Goal: Book appointment/travel/reservation

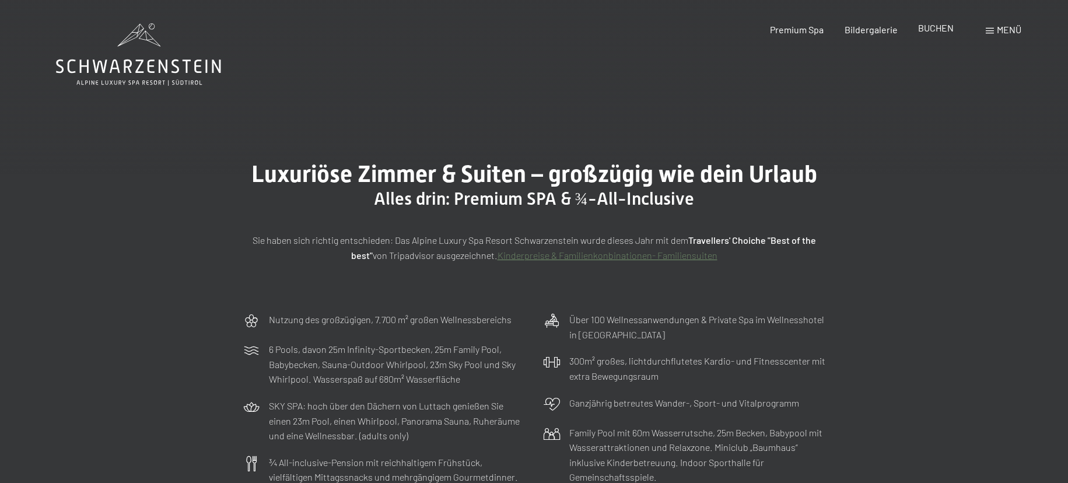
click at [938, 29] on span "BUCHEN" at bounding box center [936, 27] width 36 height 11
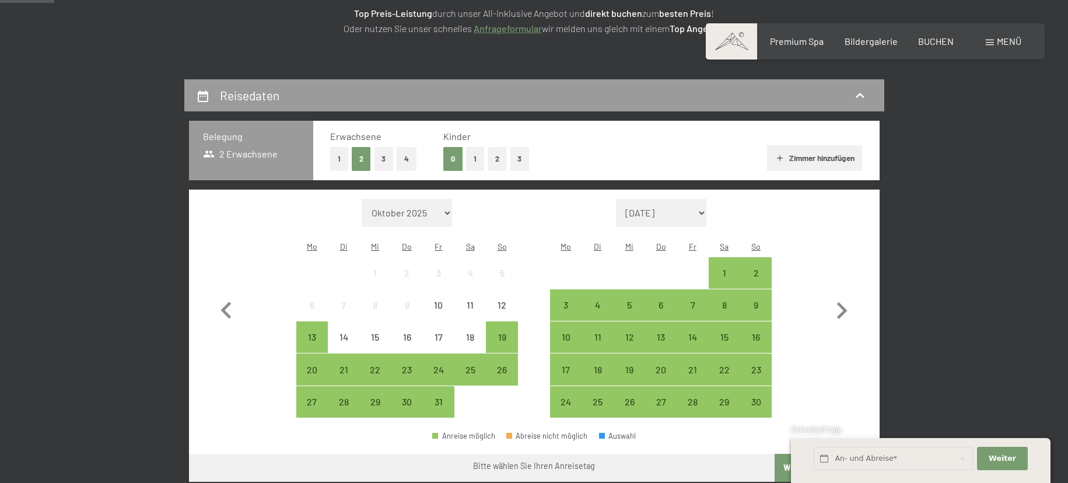
scroll to position [200, 0]
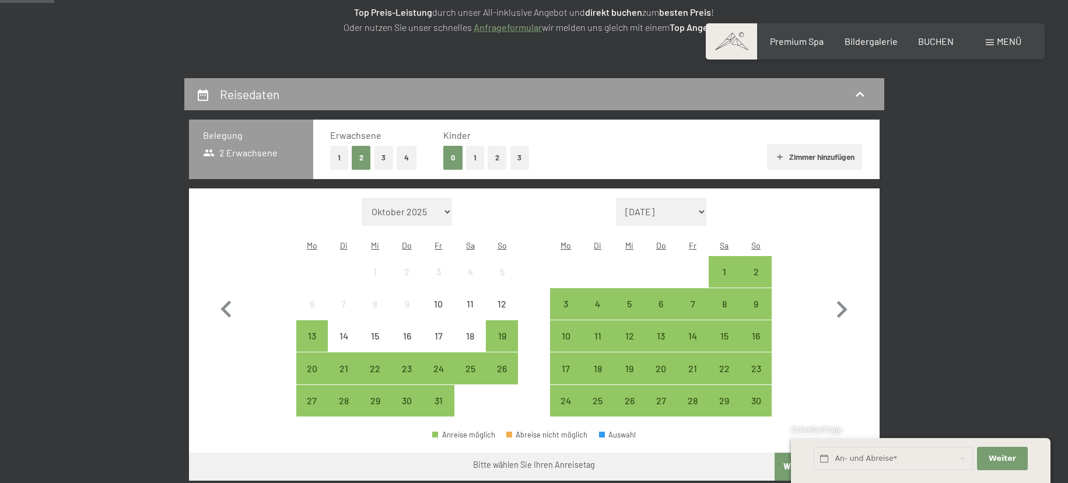
select select "2026-07-01"
select select "2026-08-01"
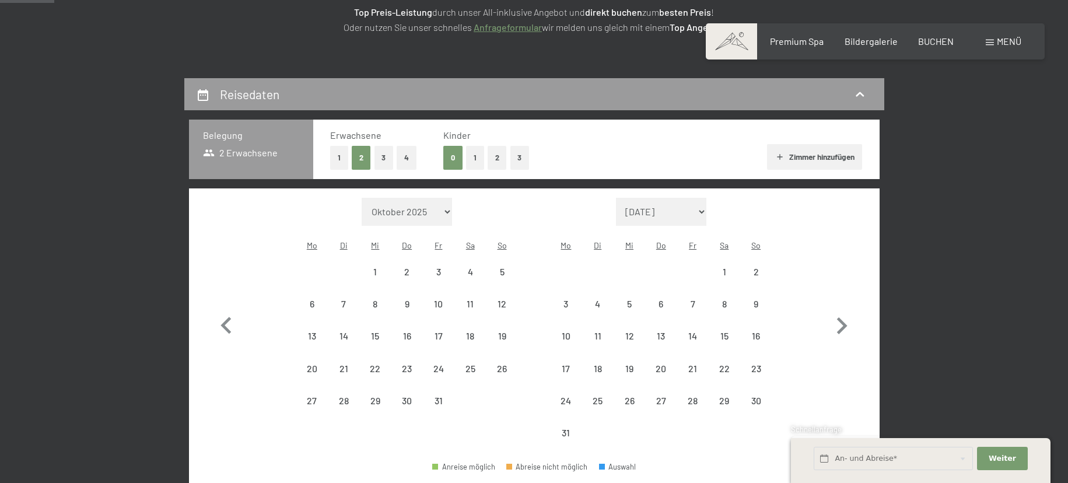
select select "2026-07-01"
select select "2026-08-01"
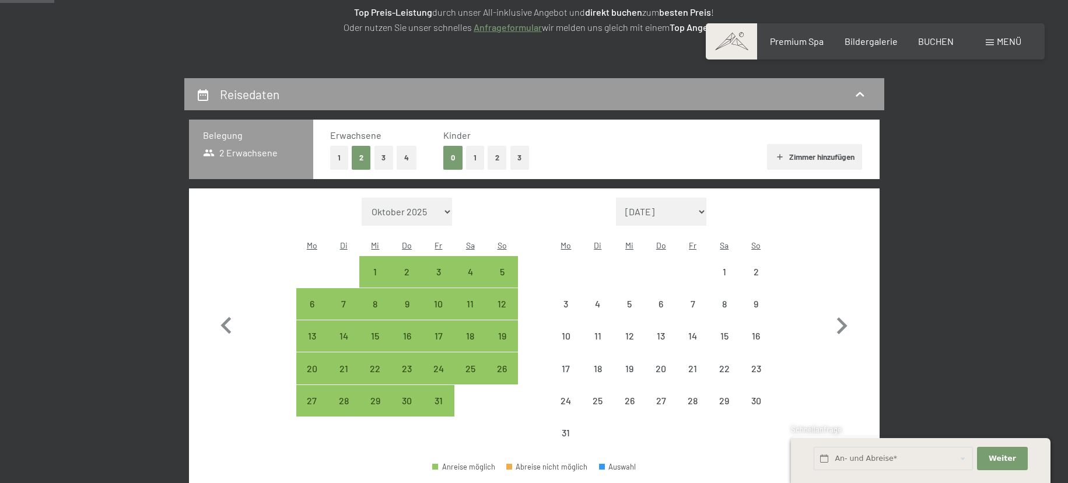
select select "2026-07-01"
select select "2026-08-01"
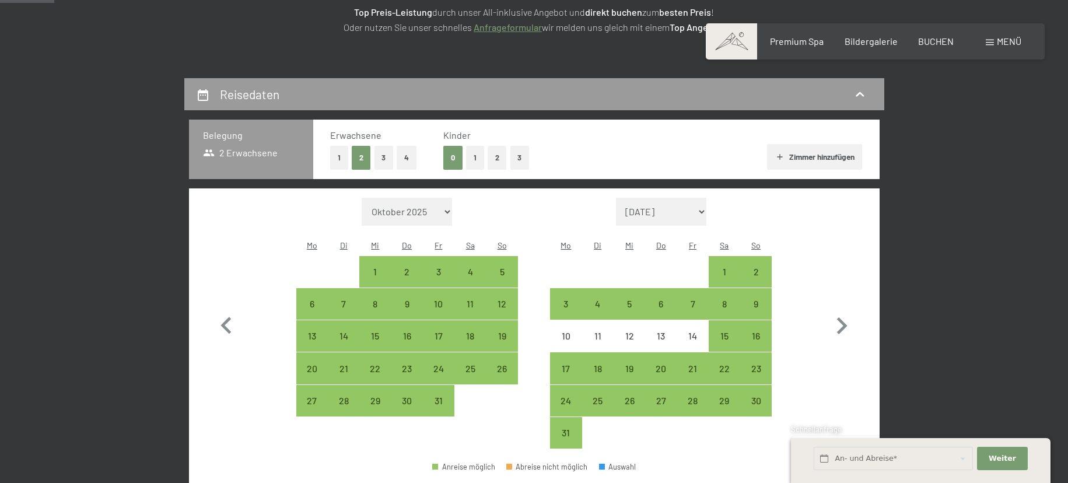
drag, startPoint x: 475, startPoint y: 251, endPoint x: 473, endPoint y: 276, distance: 24.6
click at [475, 267] on div "4" at bounding box center [470, 281] width 29 height 29
select select "2026-07-01"
select select "2026-08-01"
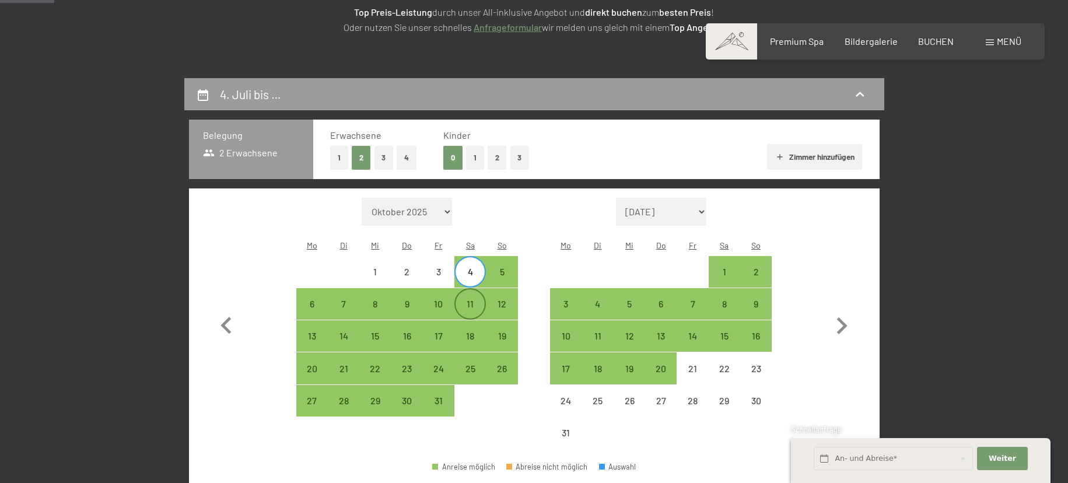
click at [473, 299] on div "11" at bounding box center [470, 313] width 29 height 29
select select "2026-07-01"
select select "2026-08-01"
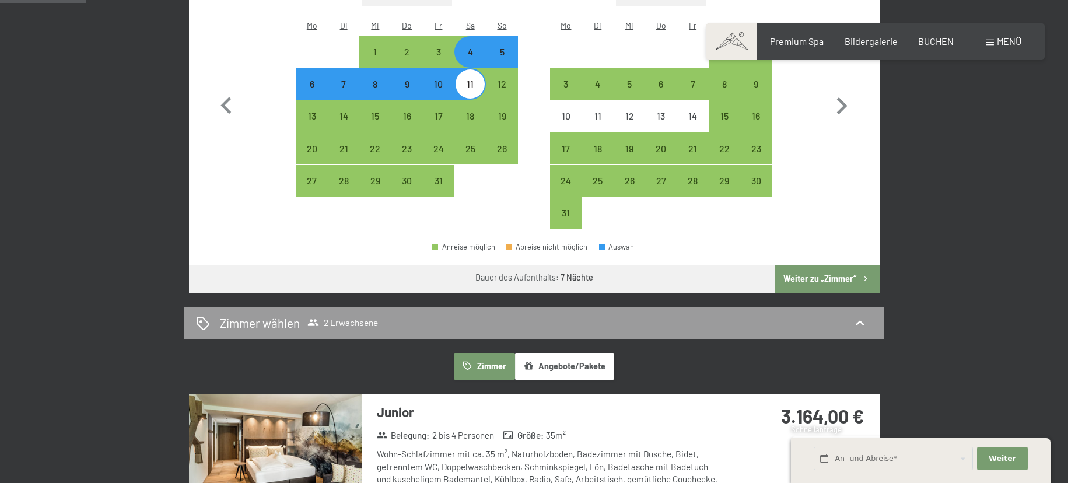
scroll to position [422, 0]
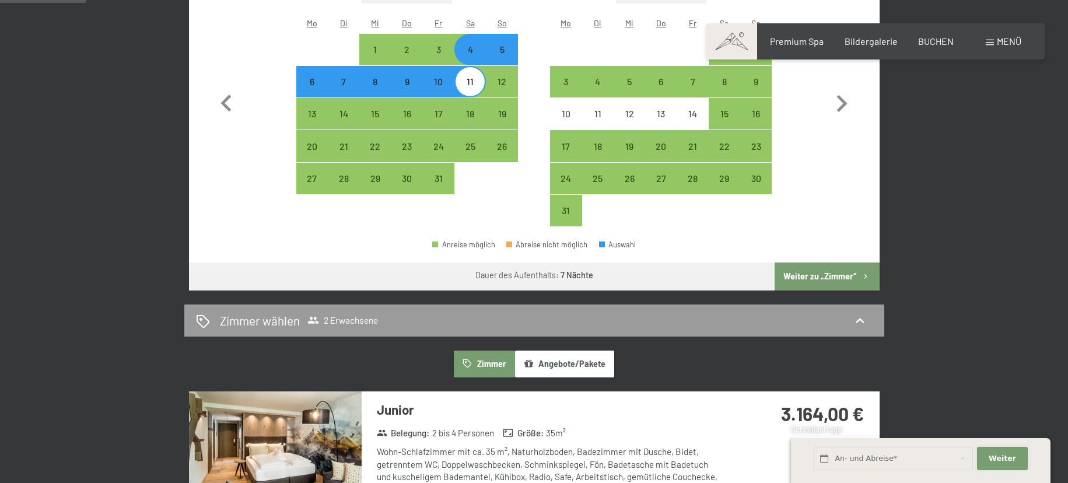
click at [1015, 456] on span "Weiter" at bounding box center [1002, 458] width 27 height 11
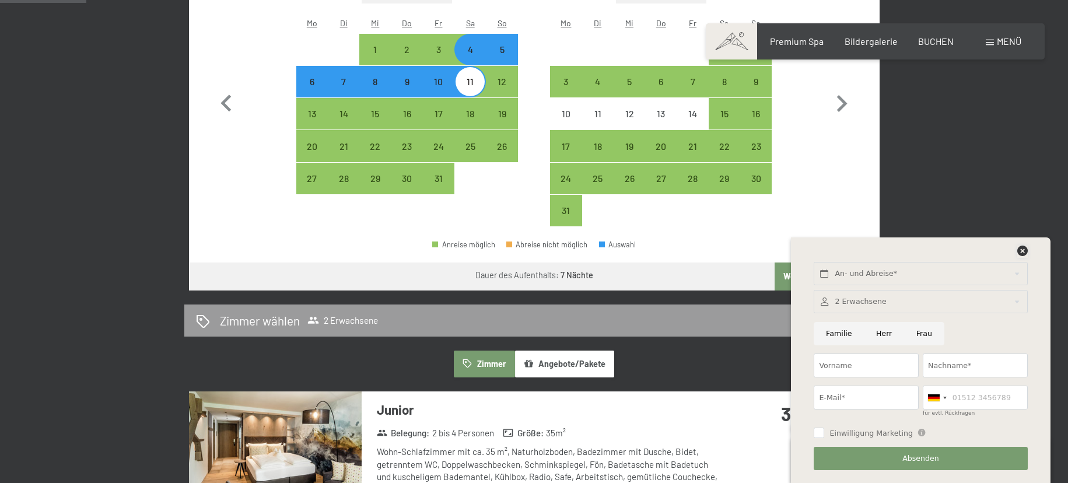
click at [1024, 249] on icon at bounding box center [1022, 251] width 11 height 11
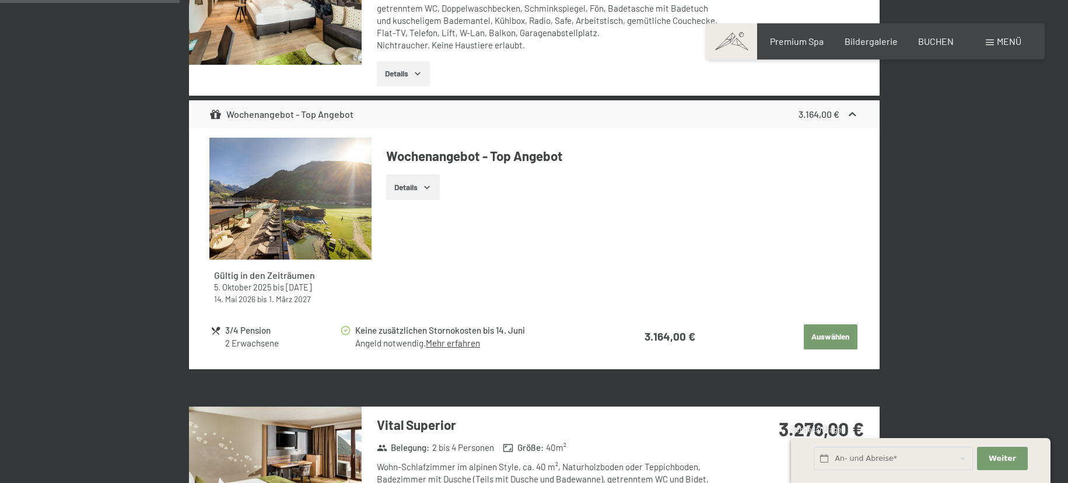
scroll to position [879, 0]
click at [425, 182] on icon "button" at bounding box center [426, 186] width 9 height 9
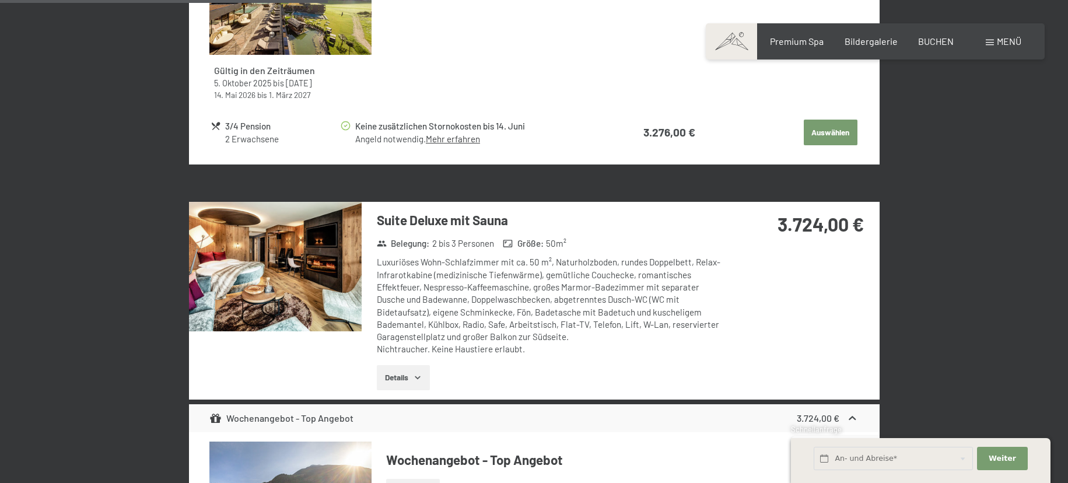
scroll to position [1619, 0]
click at [412, 365] on button "Details" at bounding box center [403, 378] width 53 height 26
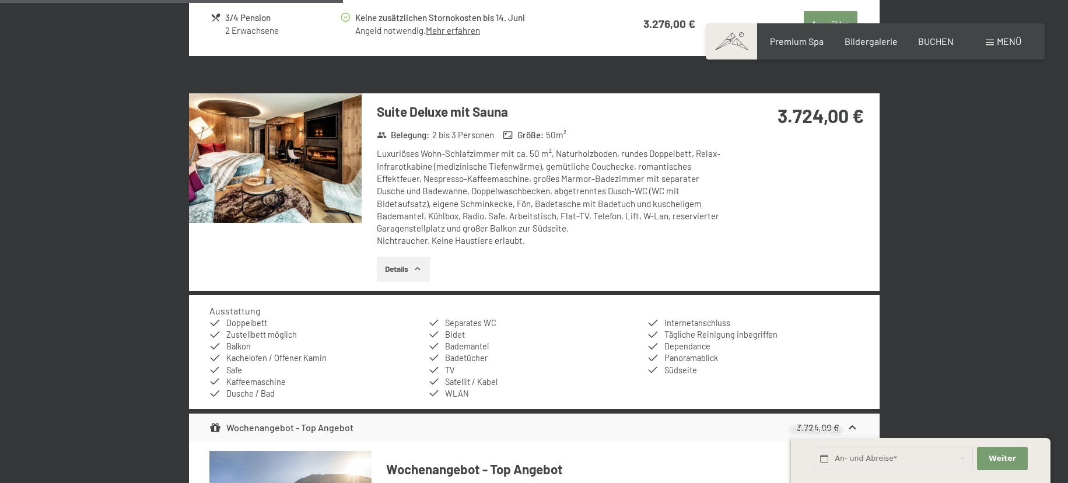
scroll to position [1725, 0]
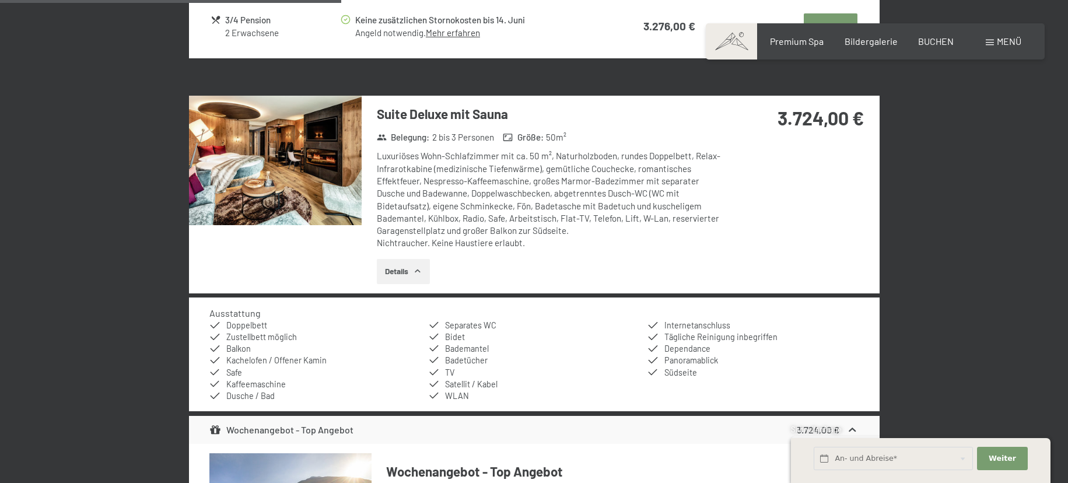
click at [293, 150] on img at bounding box center [275, 161] width 173 height 130
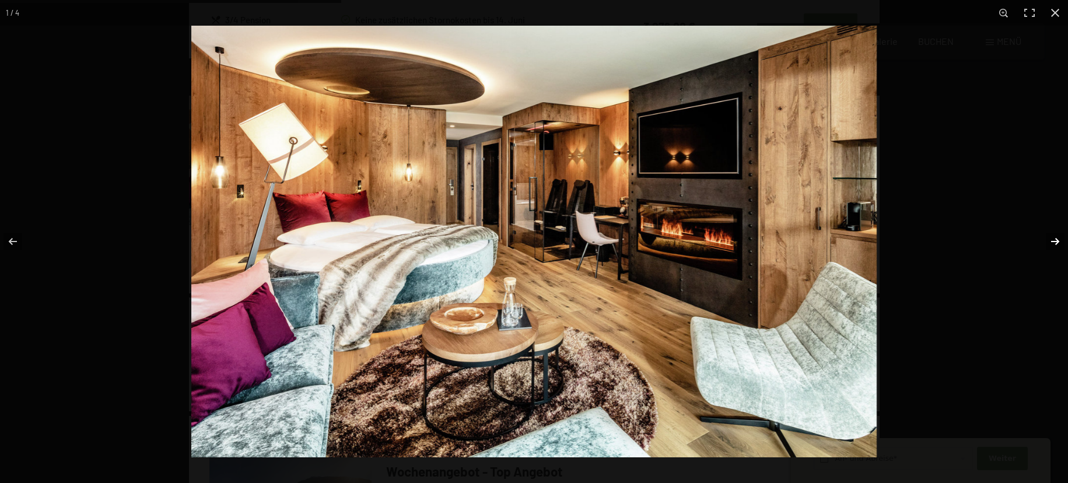
click at [1054, 239] on button "button" at bounding box center [1047, 241] width 41 height 58
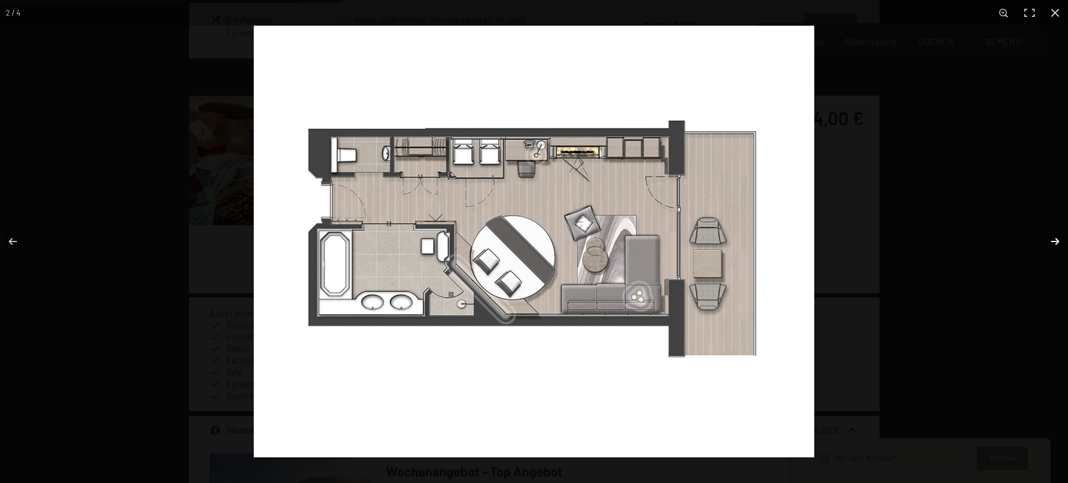
click at [1054, 239] on button "button" at bounding box center [1047, 241] width 41 height 58
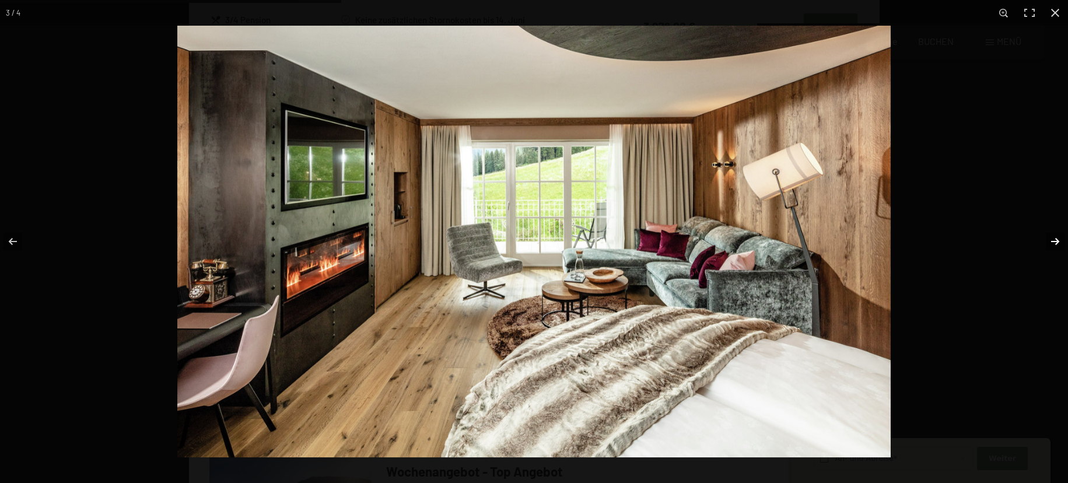
click at [1054, 239] on button "button" at bounding box center [1047, 241] width 41 height 58
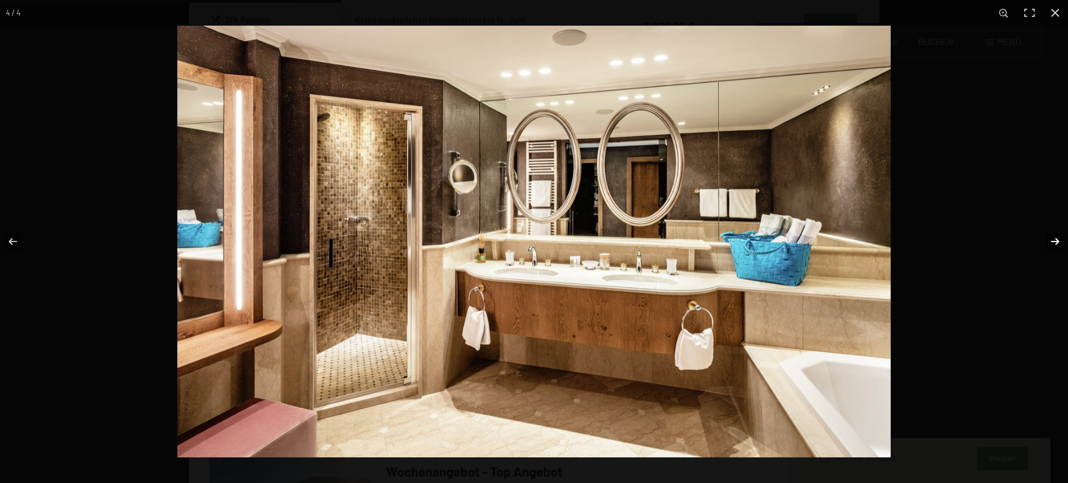
click at [1054, 239] on button "button" at bounding box center [1047, 241] width 41 height 58
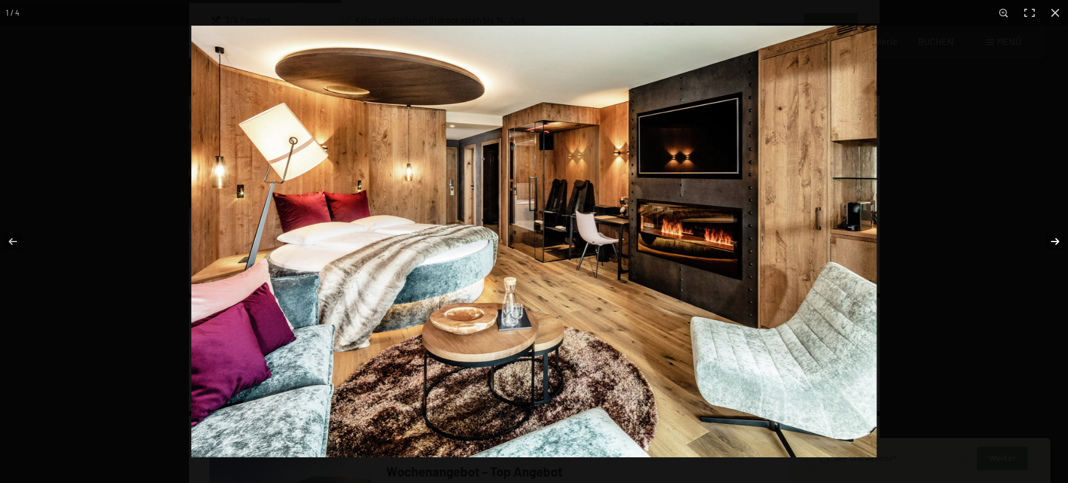
click at [1054, 239] on button "button" at bounding box center [1047, 241] width 41 height 58
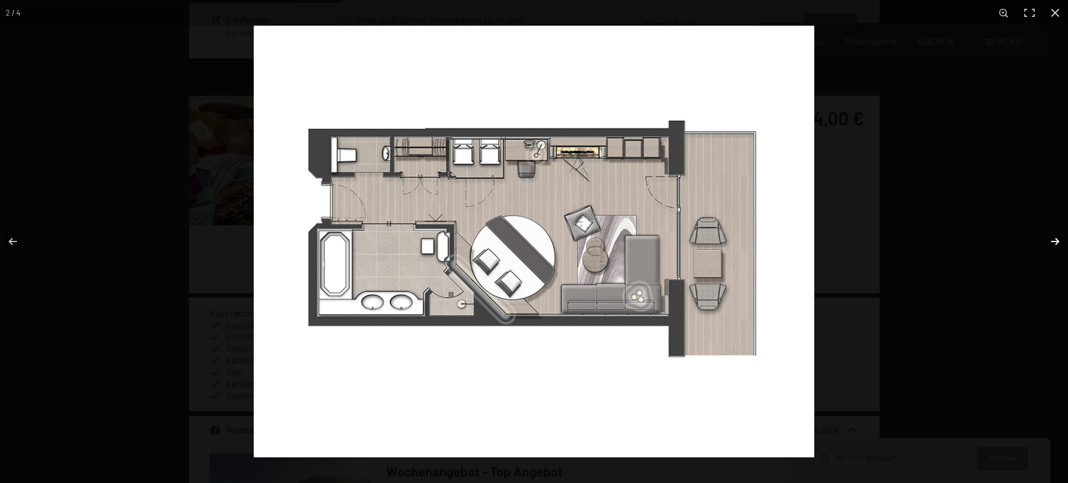
click at [1054, 239] on button "button" at bounding box center [1047, 241] width 41 height 58
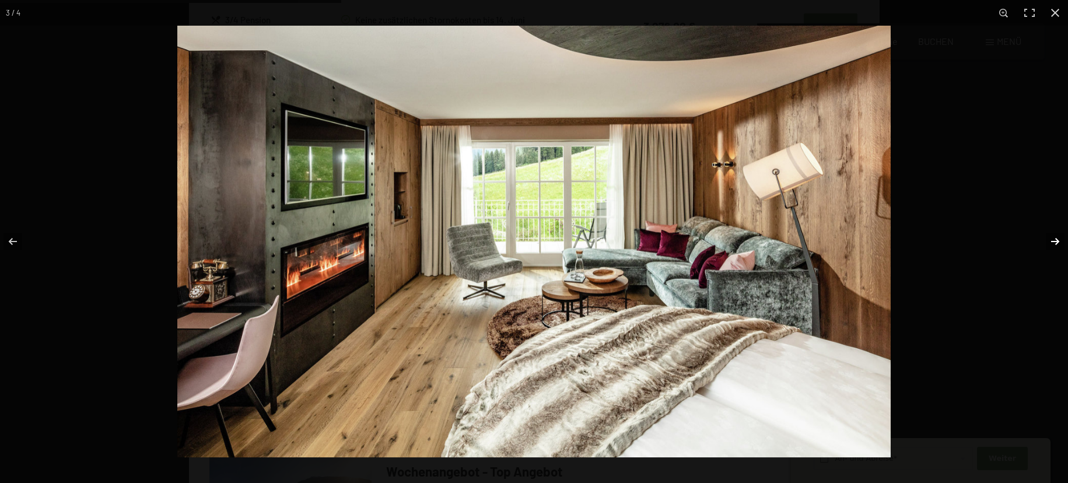
click at [1054, 239] on button "button" at bounding box center [1047, 241] width 41 height 58
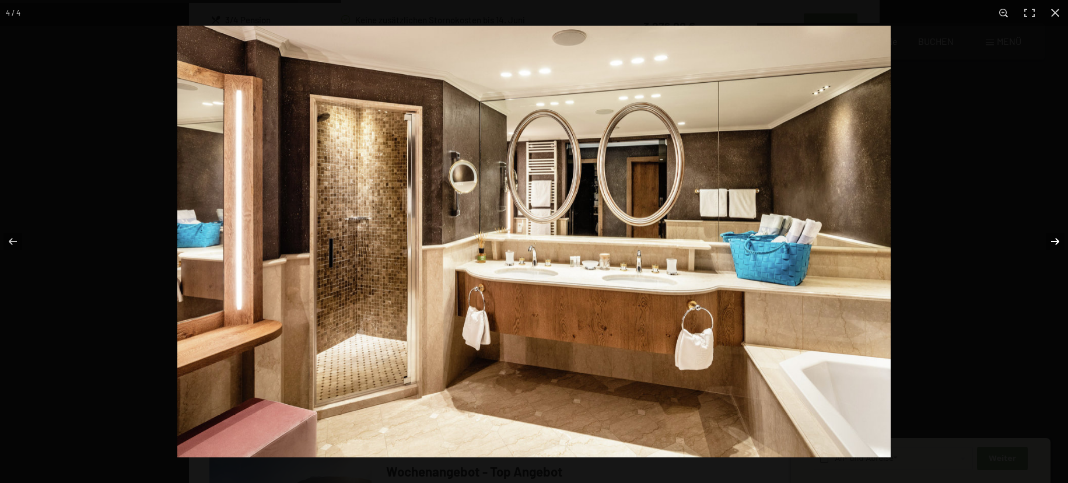
click at [1054, 239] on button "button" at bounding box center [1047, 241] width 41 height 58
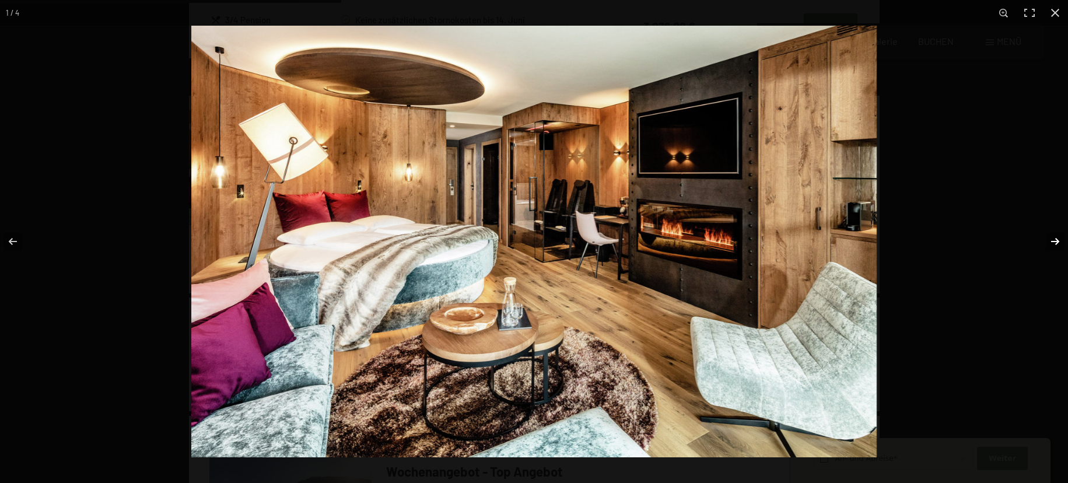
click at [1054, 239] on button "button" at bounding box center [1047, 241] width 41 height 58
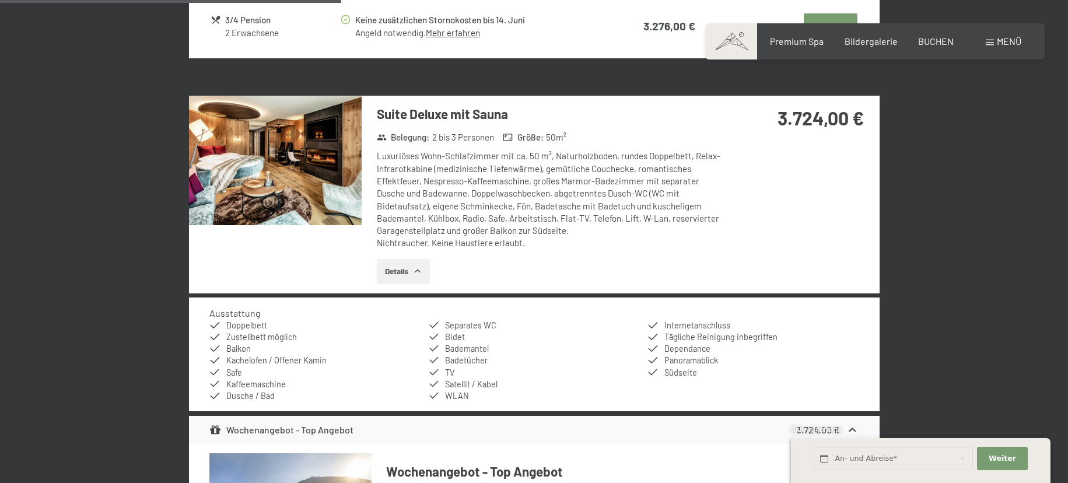
click at [0, 0] on button "button" at bounding box center [0, 0] width 0 height 0
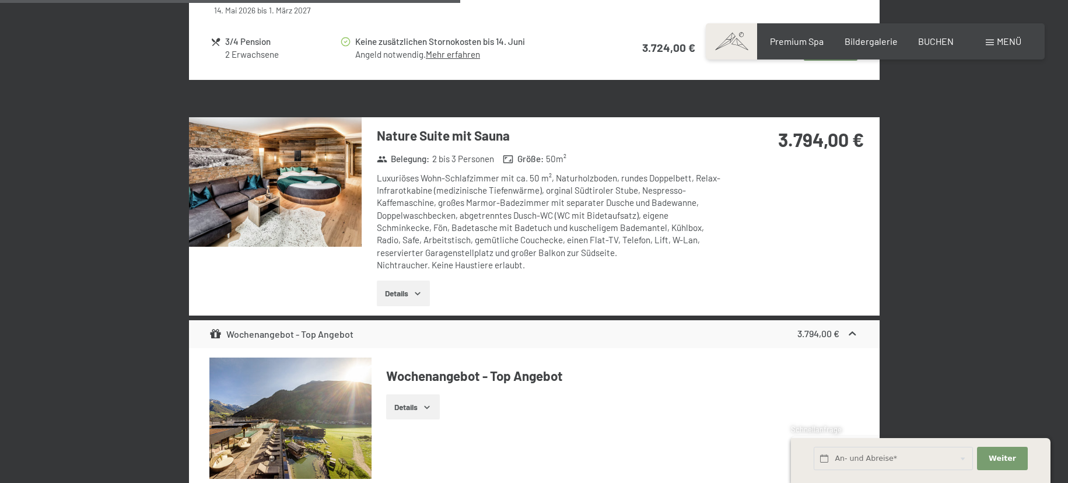
scroll to position [2342, 0]
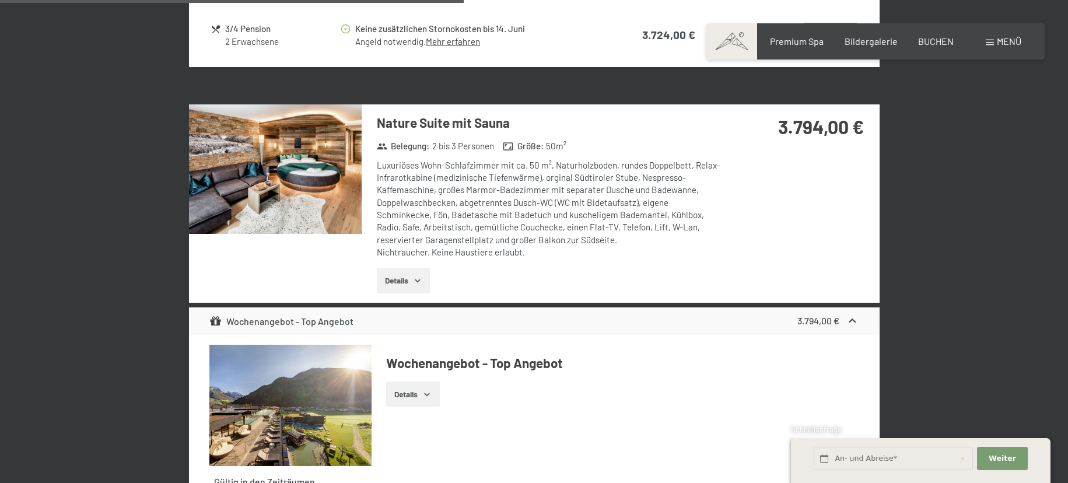
click at [403, 268] on button "Details" at bounding box center [403, 281] width 53 height 26
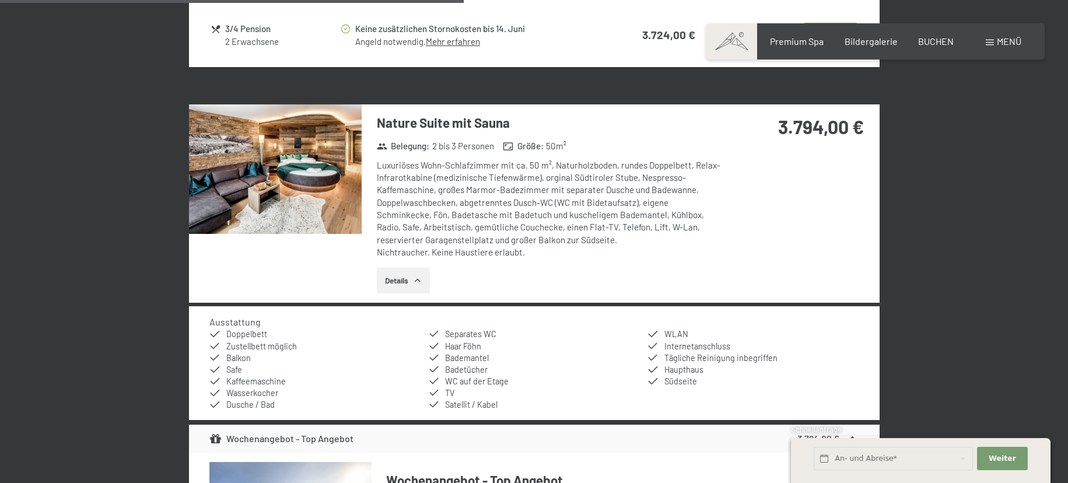
click at [315, 179] on img at bounding box center [275, 169] width 173 height 130
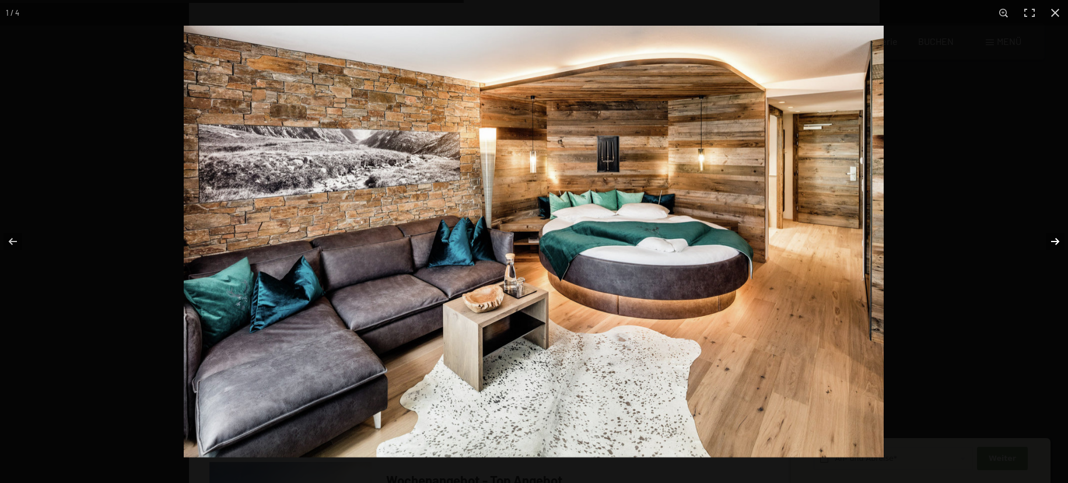
click at [1057, 238] on button "button" at bounding box center [1047, 241] width 41 height 58
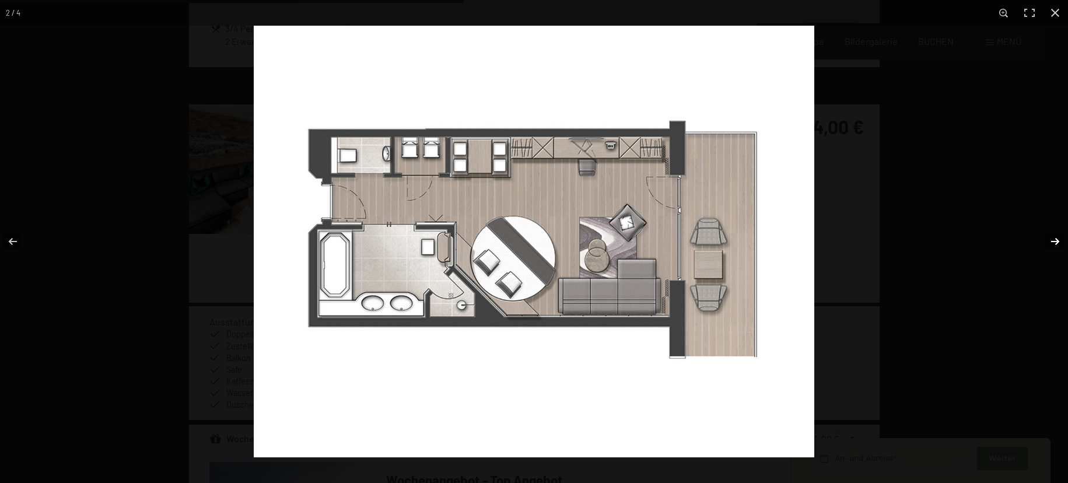
click at [1056, 238] on button "button" at bounding box center [1047, 241] width 41 height 58
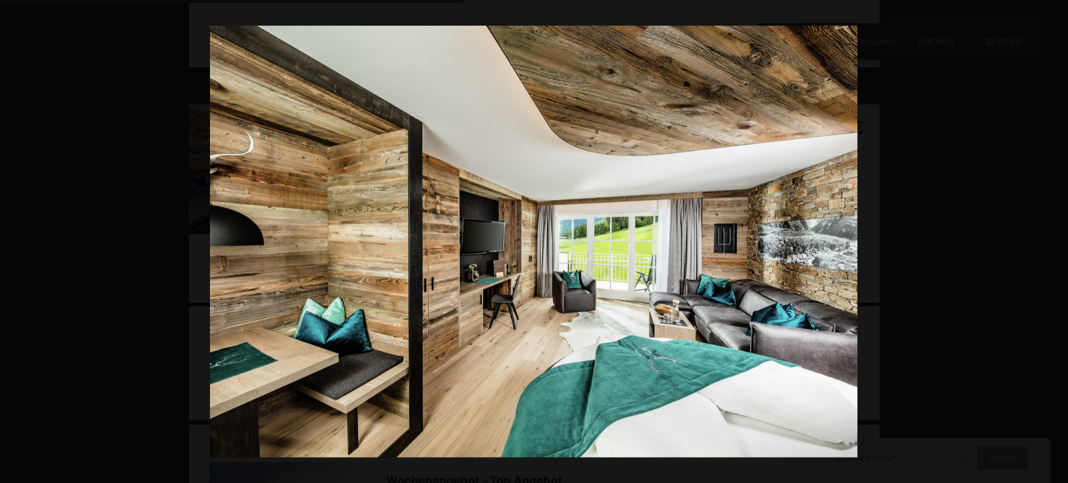
click at [1056, 238] on button "button" at bounding box center [1047, 241] width 41 height 58
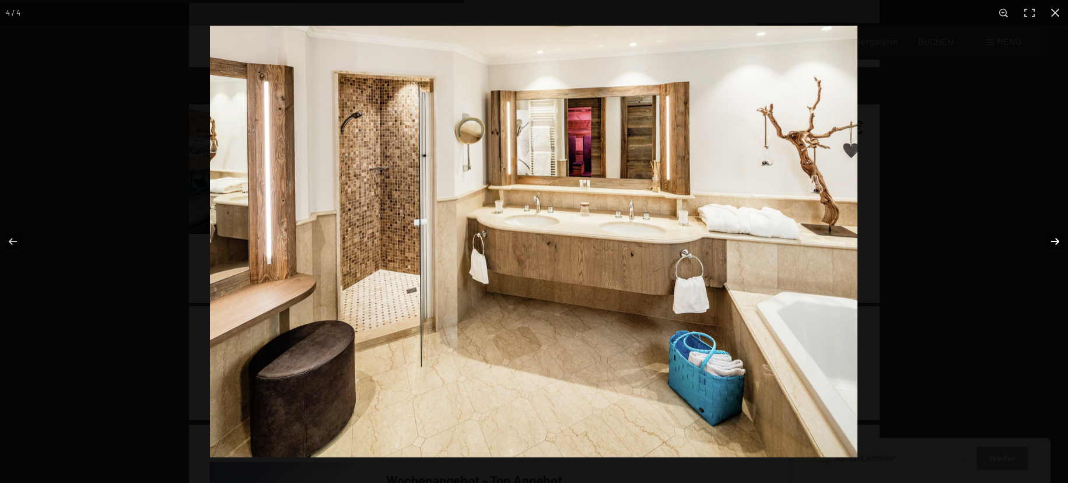
click at [1057, 238] on button "button" at bounding box center [1047, 241] width 41 height 58
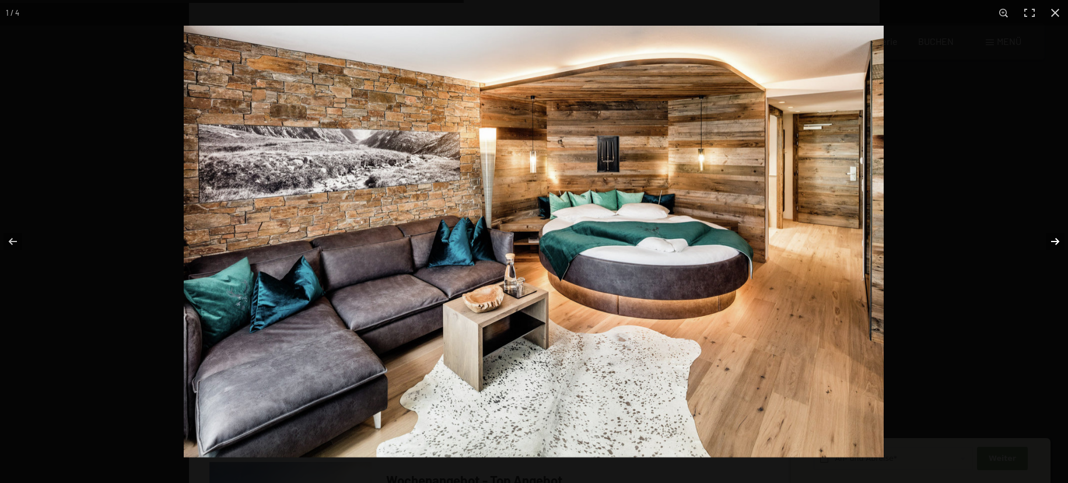
click at [1057, 238] on button "button" at bounding box center [1047, 241] width 41 height 58
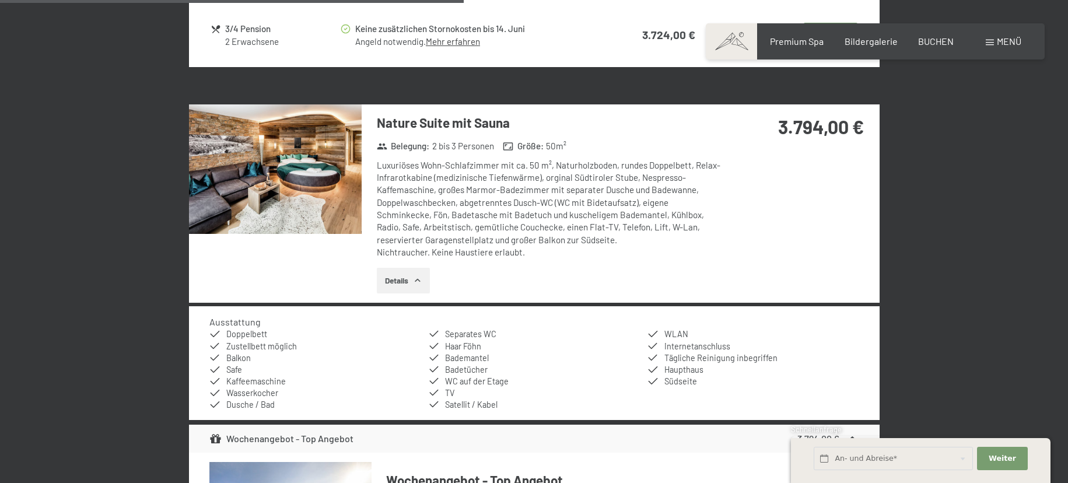
click at [0, 0] on button "button" at bounding box center [0, 0] width 0 height 0
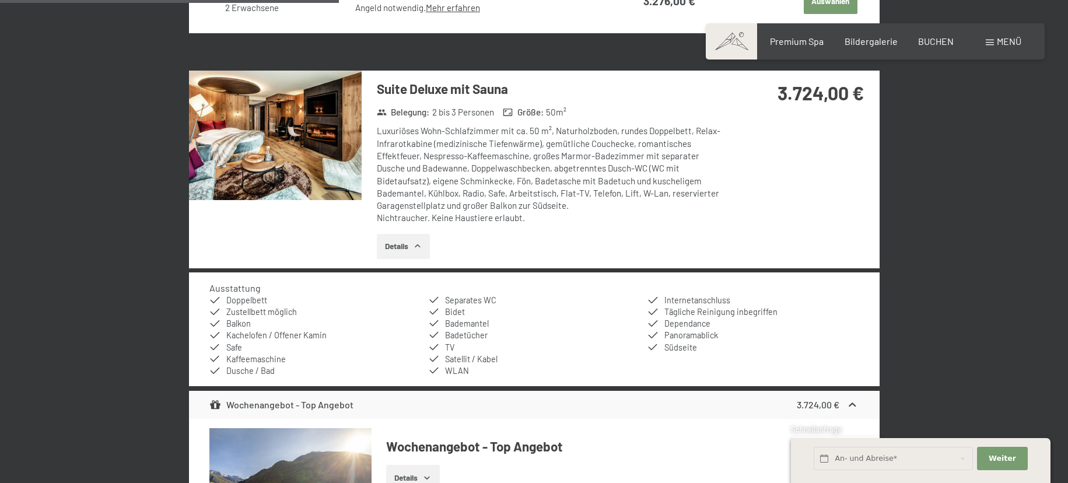
scroll to position [1741, 0]
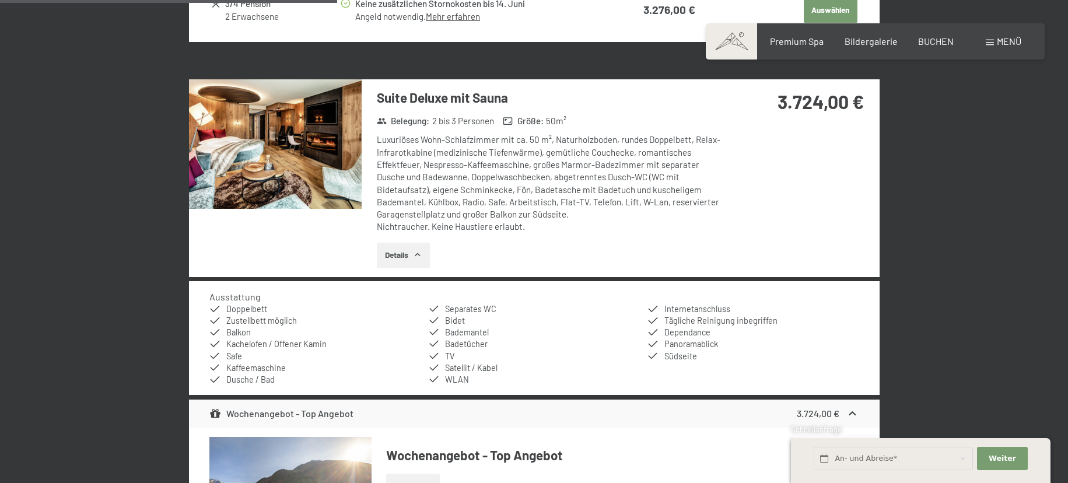
click at [296, 144] on img at bounding box center [275, 144] width 173 height 130
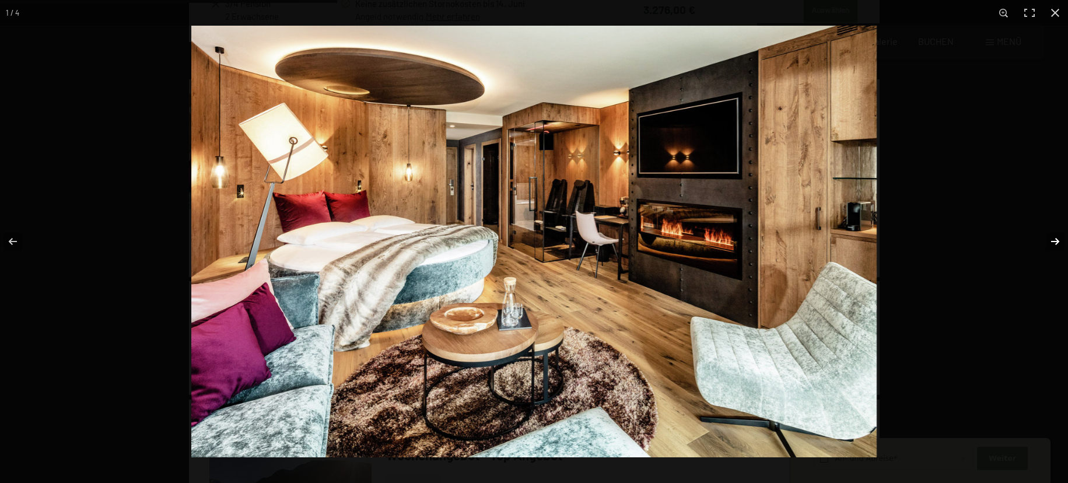
click at [1055, 237] on button "button" at bounding box center [1047, 241] width 41 height 58
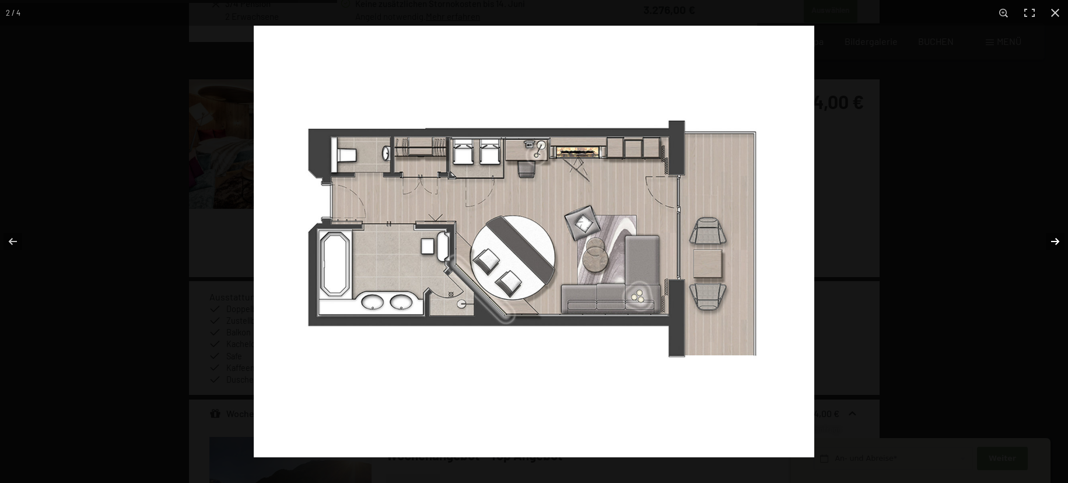
click at [1055, 237] on button "button" at bounding box center [1047, 241] width 41 height 58
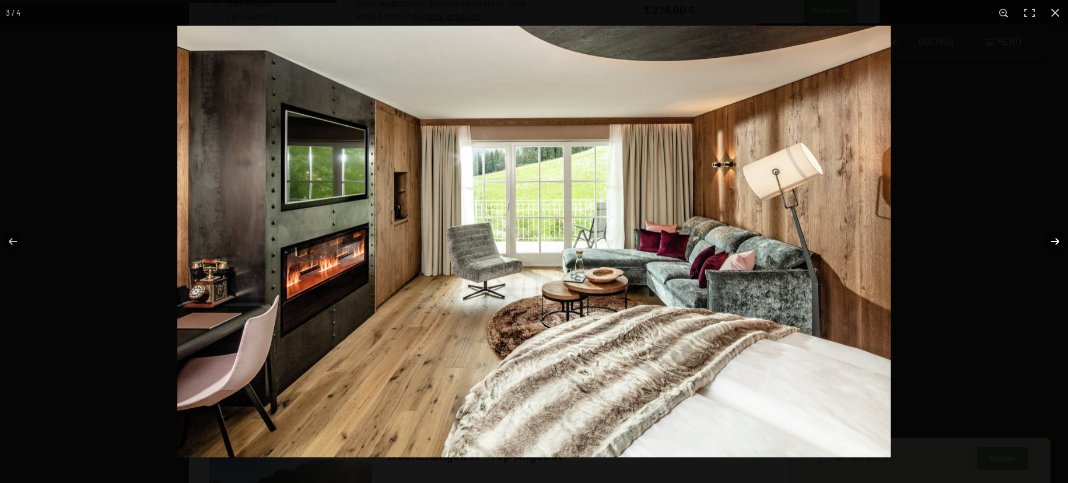
click at [1055, 237] on button "button" at bounding box center [1047, 241] width 41 height 58
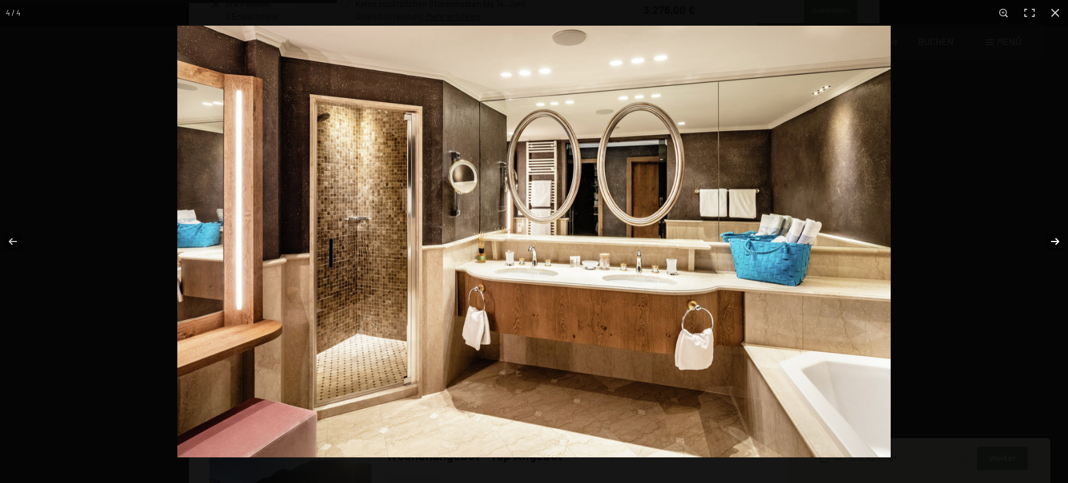
click at [1055, 237] on button "button" at bounding box center [1047, 241] width 41 height 58
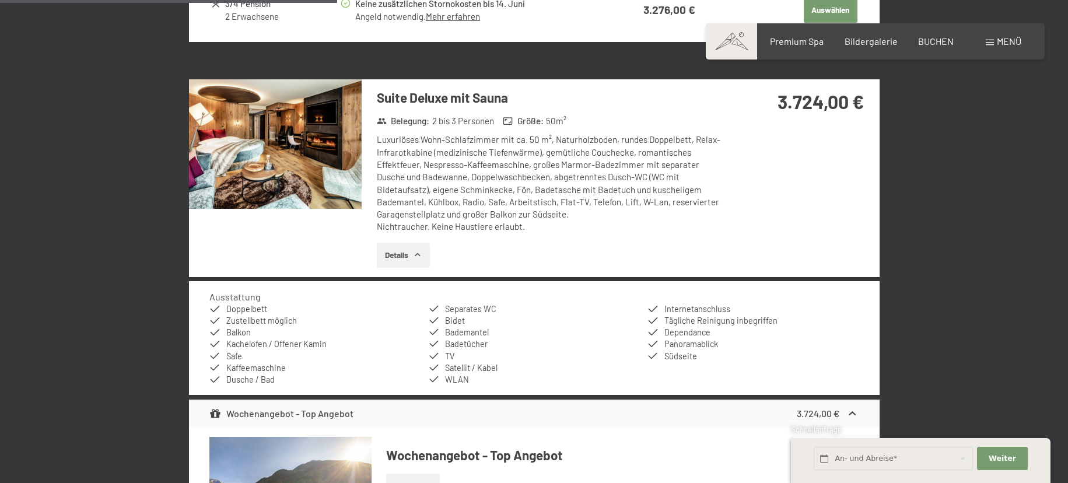
click at [0, 0] on button "button" at bounding box center [0, 0] width 0 height 0
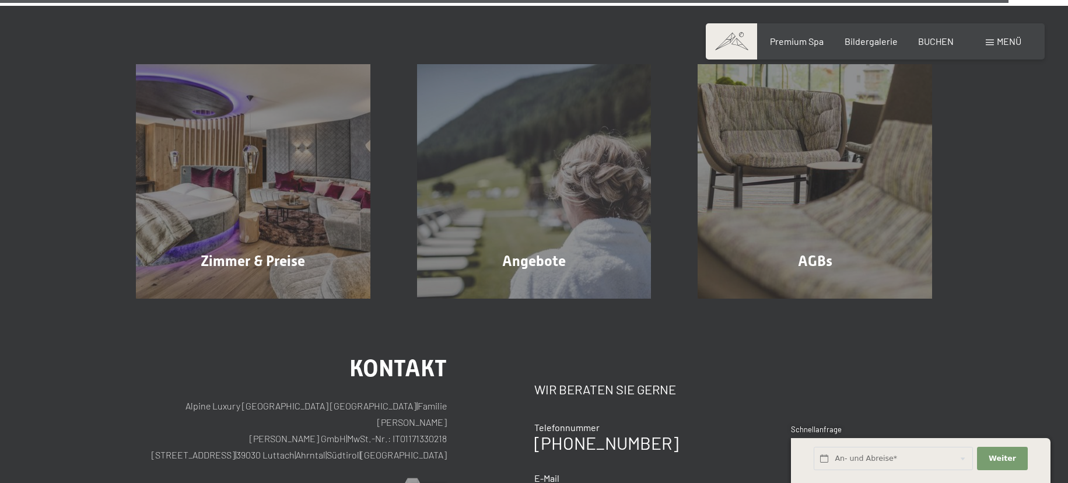
scroll to position [5259, 0]
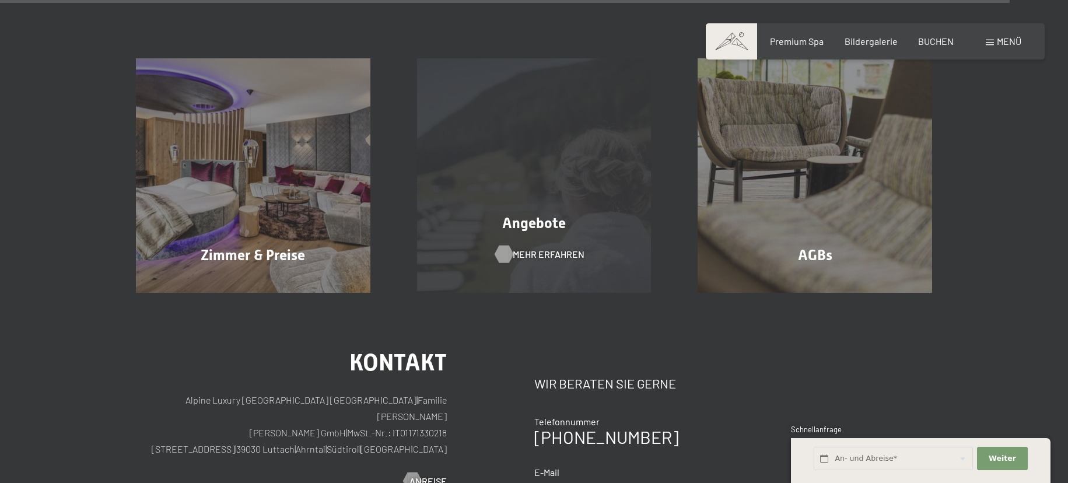
click at [547, 248] on span "Mehr erfahren" at bounding box center [549, 254] width 72 height 13
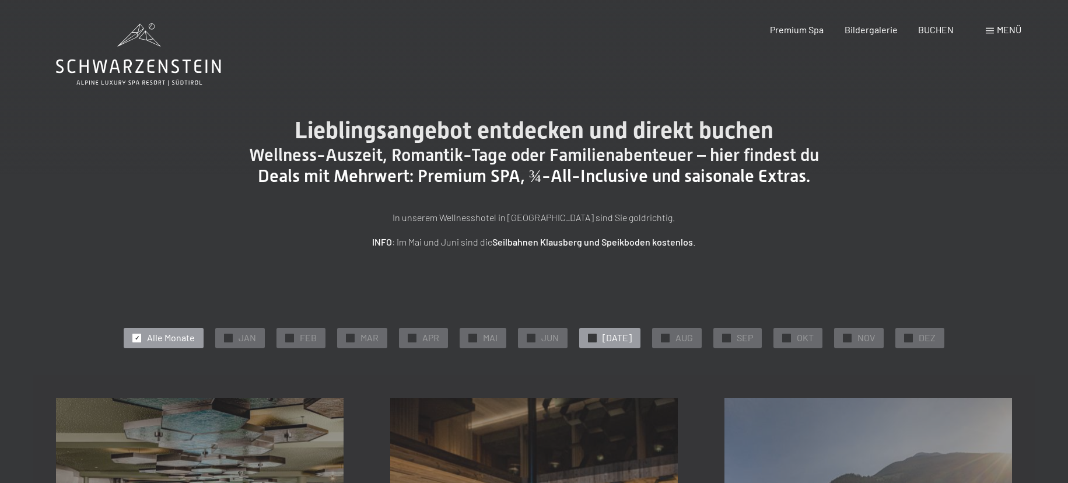
click at [597, 334] on div at bounding box center [592, 338] width 9 height 9
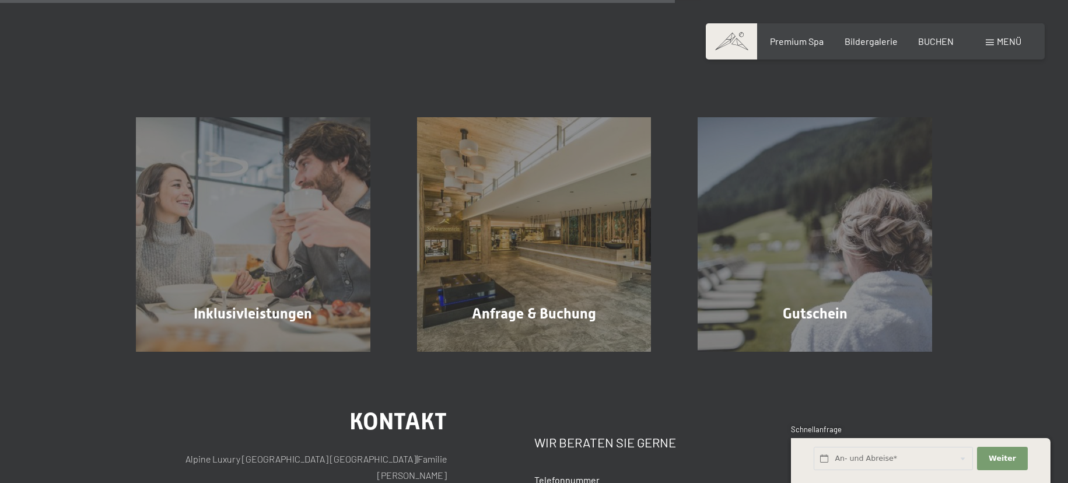
scroll to position [709, 0]
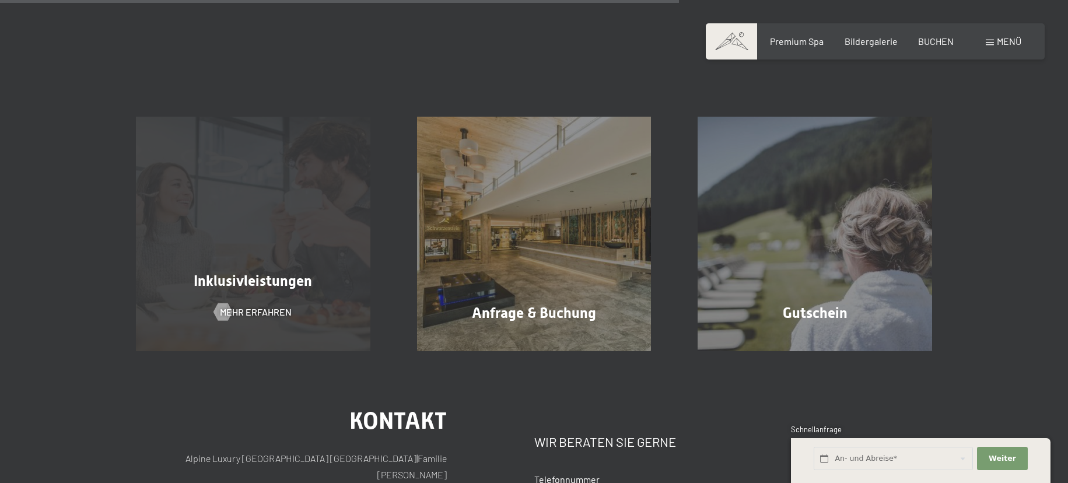
click at [265, 293] on div "Inklusivleistungen Mehr erfahren" at bounding box center [253, 234] width 281 height 235
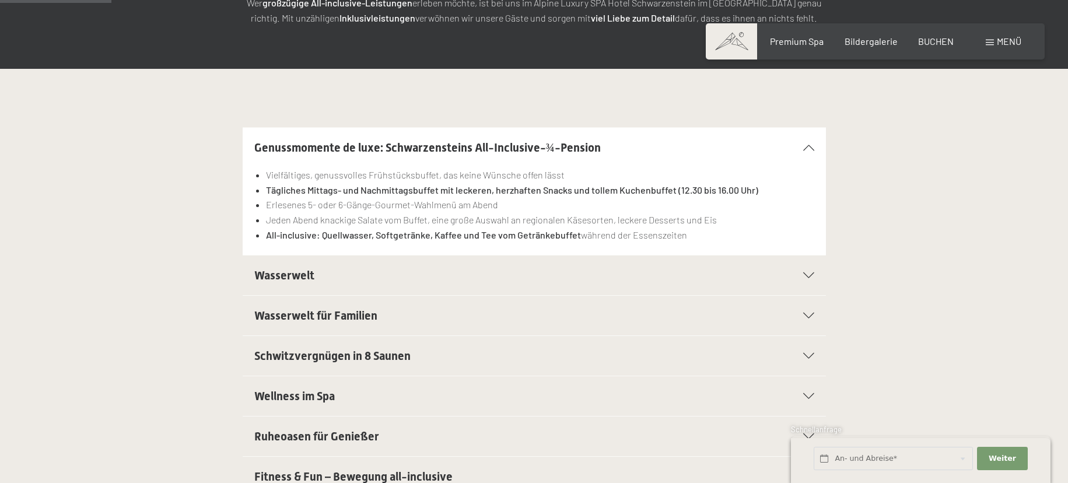
scroll to position [237, 1]
click at [809, 271] on div "Wasserwelt" at bounding box center [534, 276] width 560 height 40
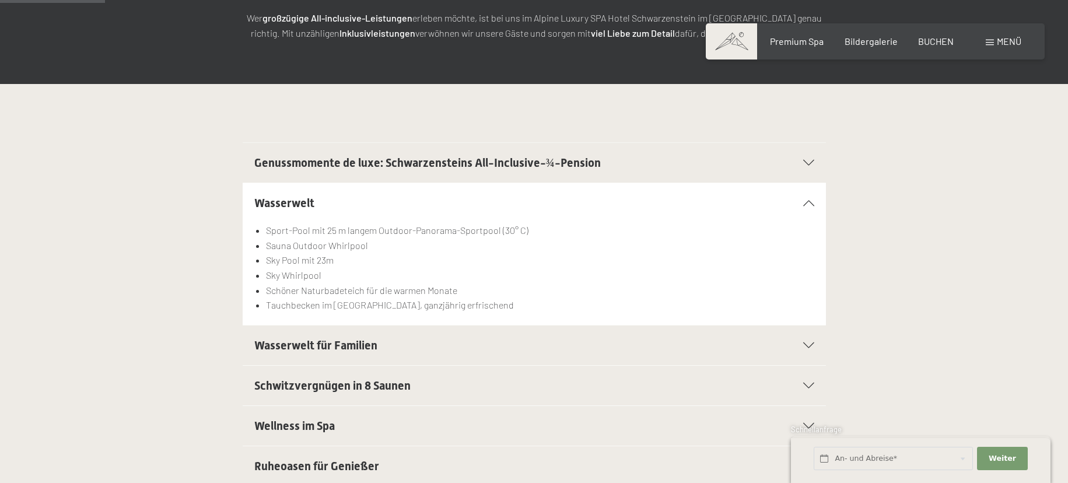
scroll to position [214, 0]
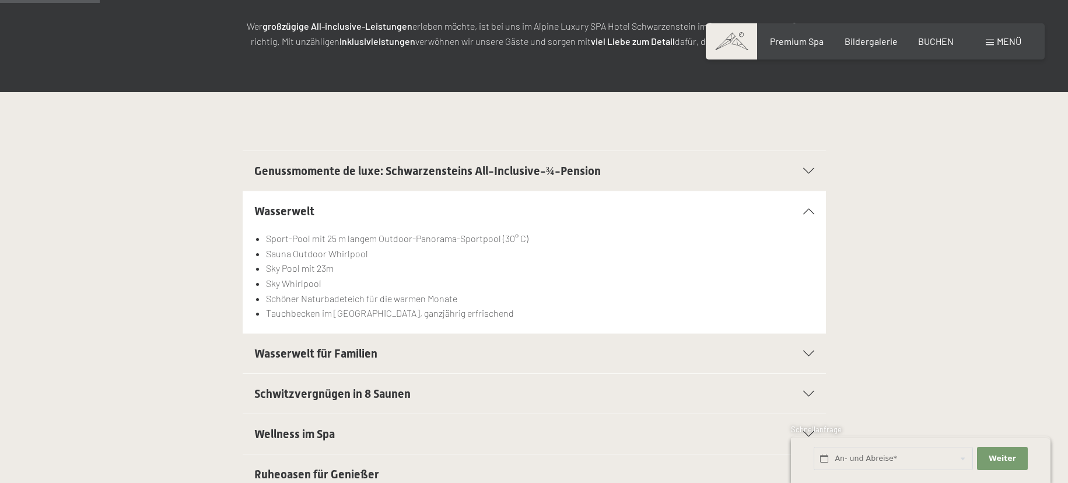
click at [810, 348] on div "Wasserwelt für Familien" at bounding box center [534, 354] width 560 height 40
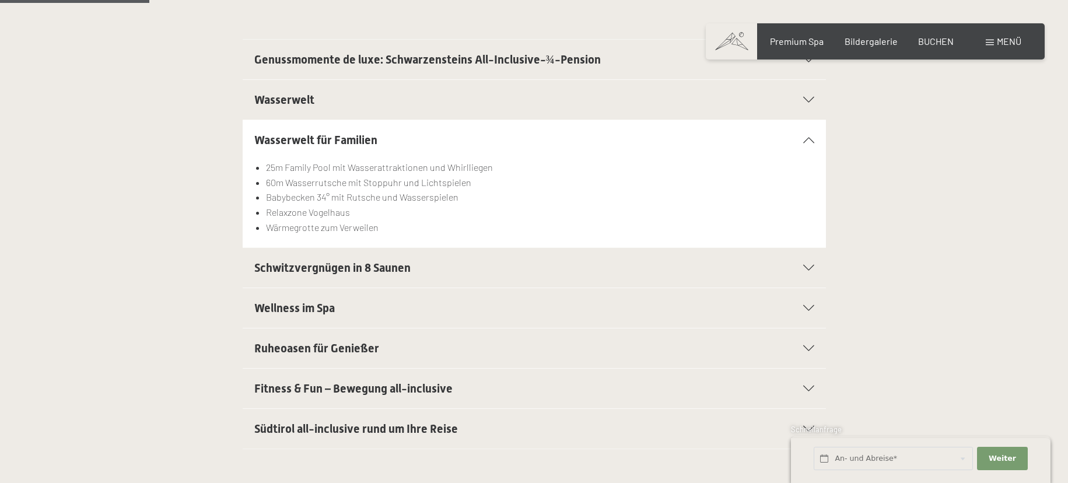
scroll to position [326, 0]
click at [806, 264] on icon at bounding box center [808, 267] width 11 height 6
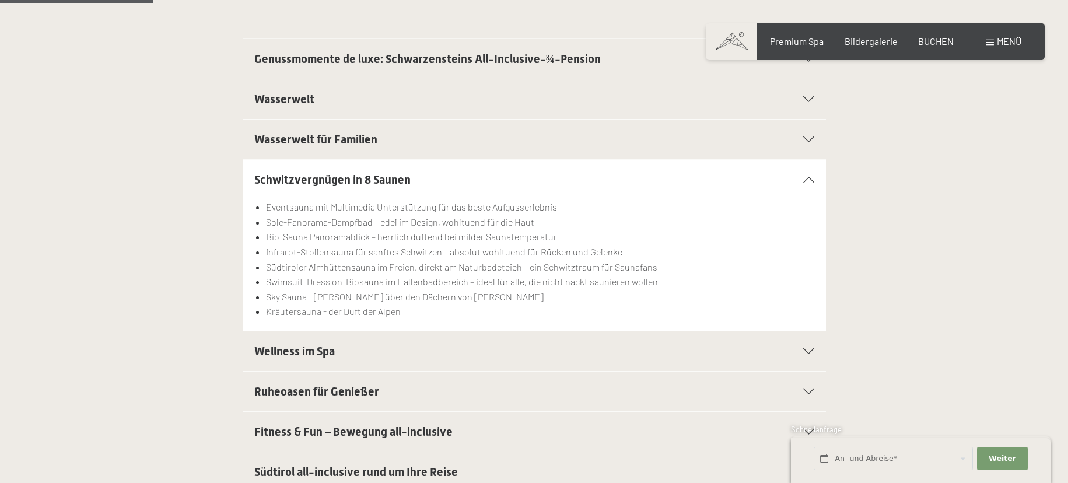
click at [812, 348] on icon at bounding box center [808, 351] width 11 height 6
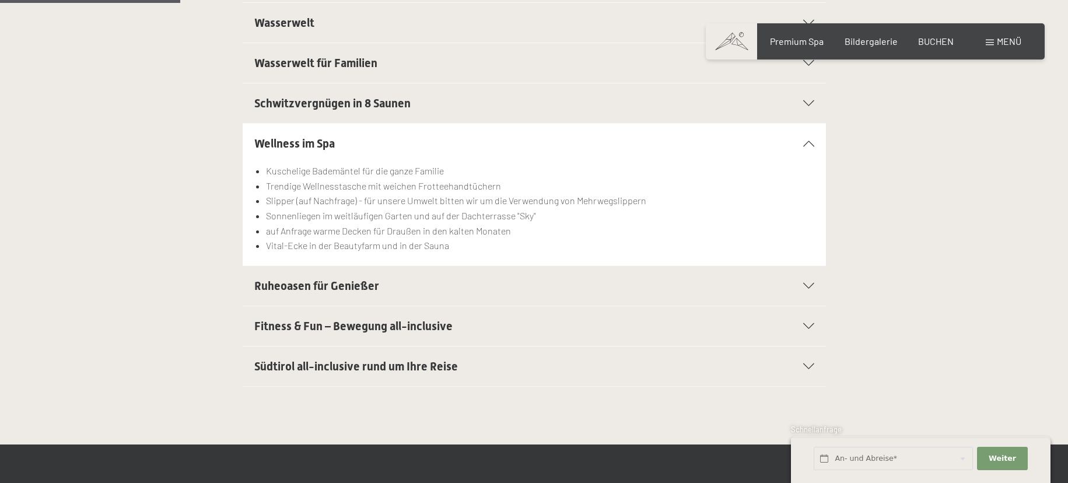
scroll to position [404, 0]
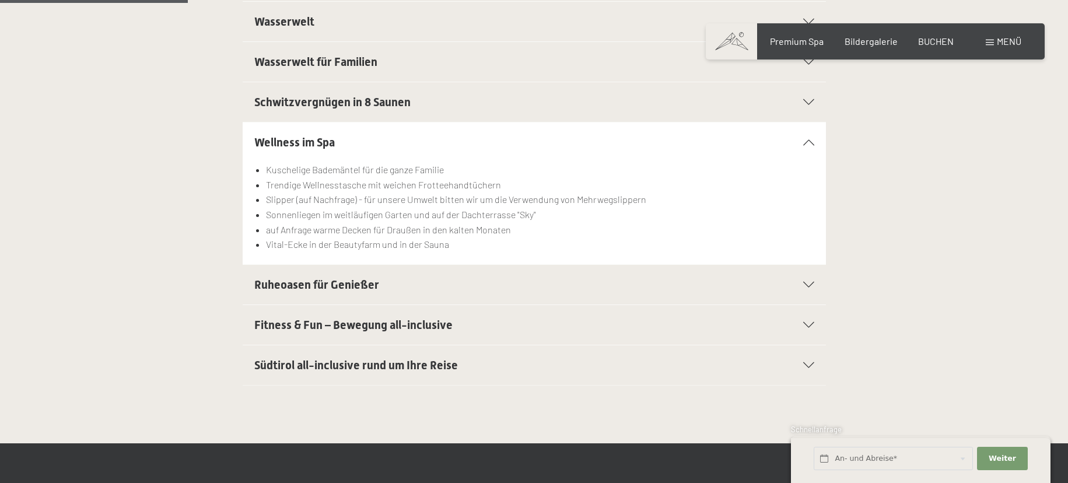
click at [807, 283] on icon at bounding box center [808, 285] width 11 height 6
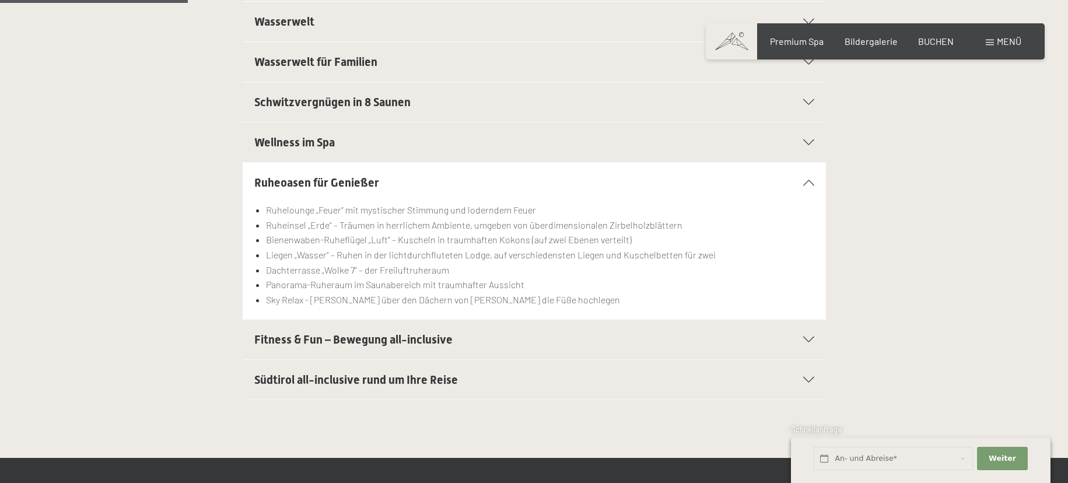
click at [807, 334] on div "Fitness & Fun – Bewegung all-inclusive" at bounding box center [534, 340] width 560 height 40
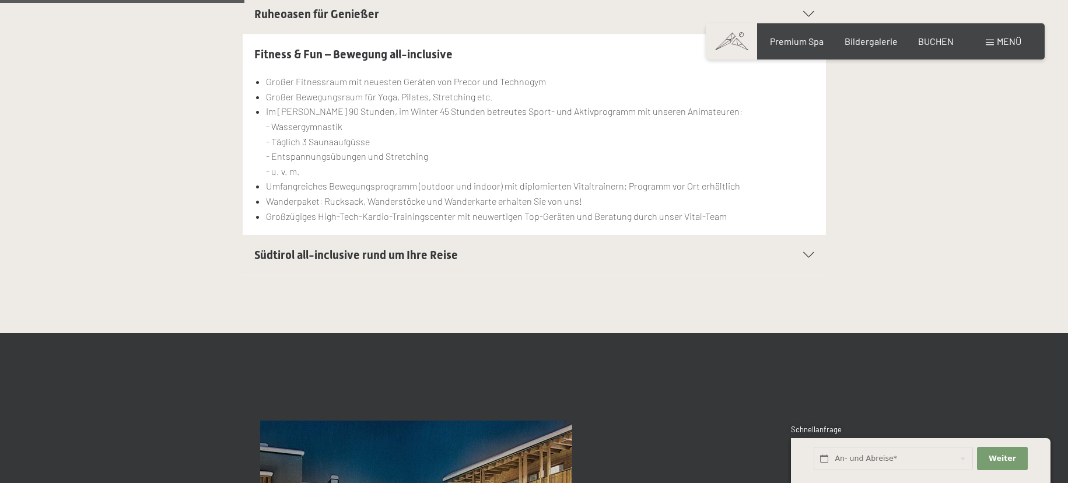
scroll to position [579, 0]
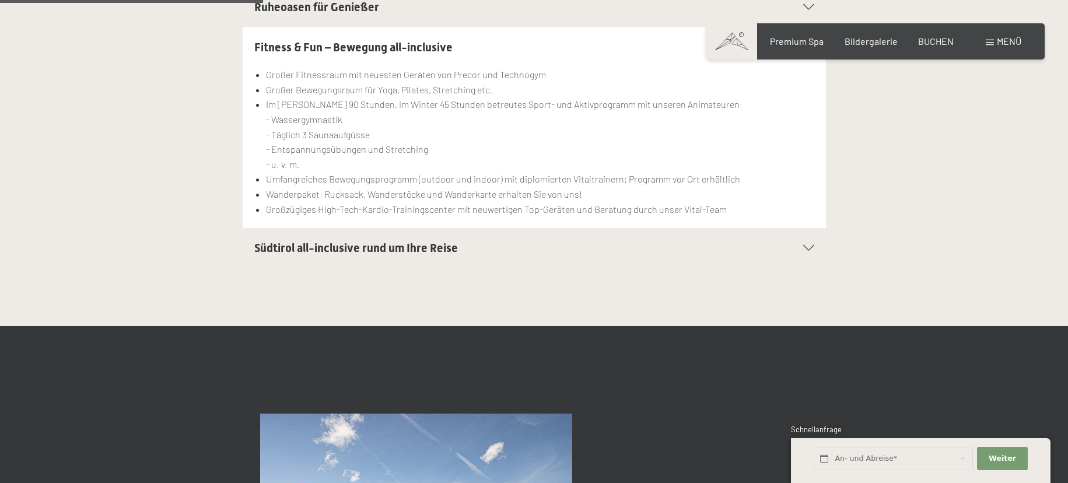
click at [361, 247] on span "Südtirol all-inclusive rund um Ihre Reise" at bounding box center [356, 248] width 204 height 14
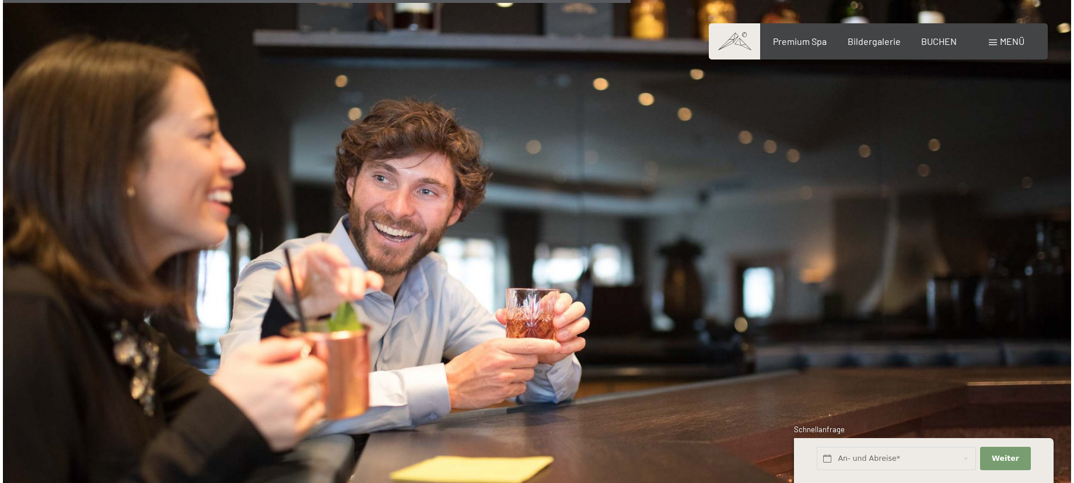
scroll to position [1344, 0]
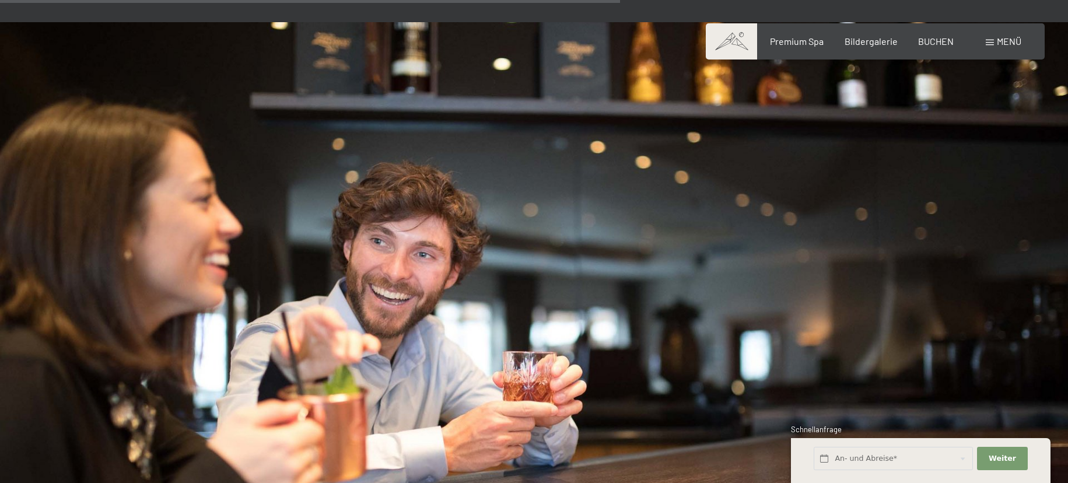
click at [1008, 44] on span "Menü" at bounding box center [1009, 41] width 25 height 11
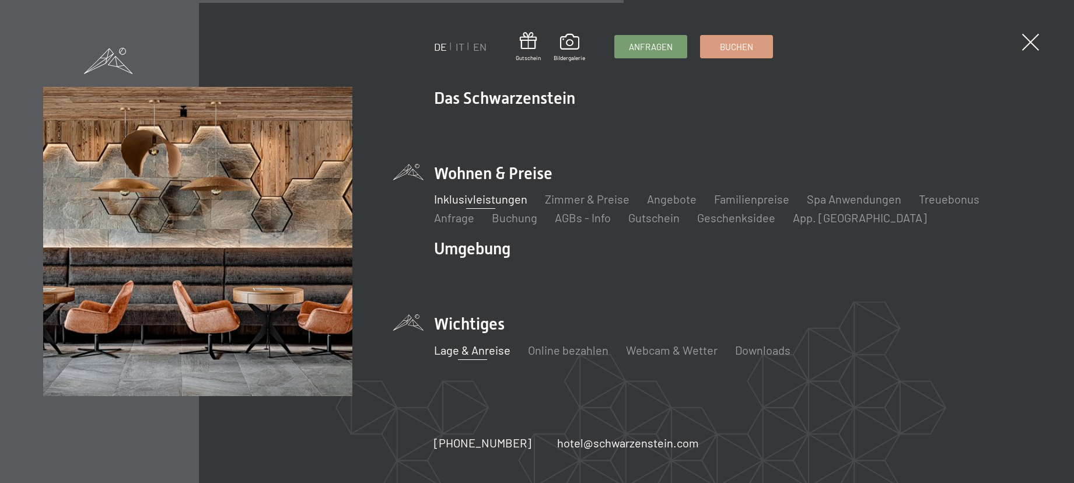
click at [478, 347] on link "Lage & Anreise" at bounding box center [472, 350] width 76 height 14
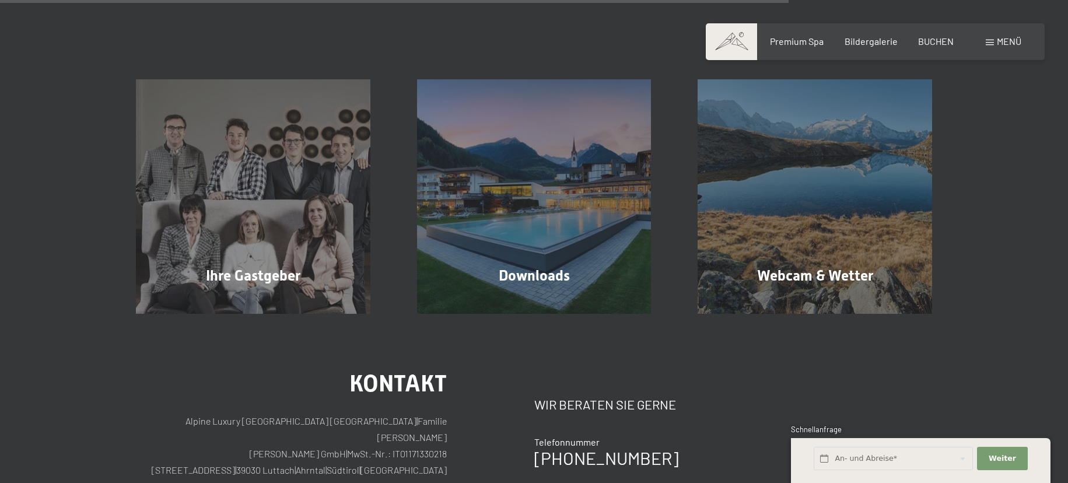
scroll to position [964, 0]
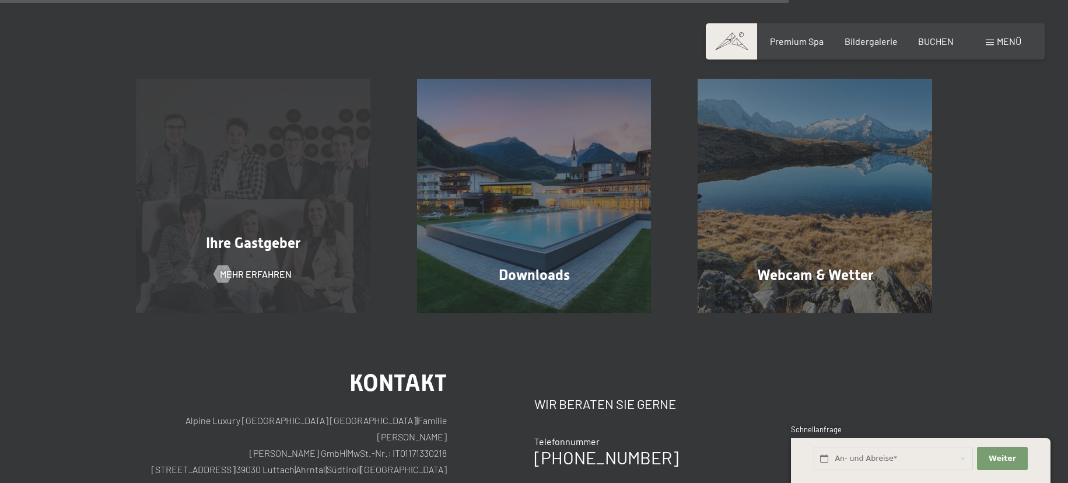
click at [254, 231] on div "Ihre Gastgeber Mehr erfahren" at bounding box center [253, 196] width 281 height 235
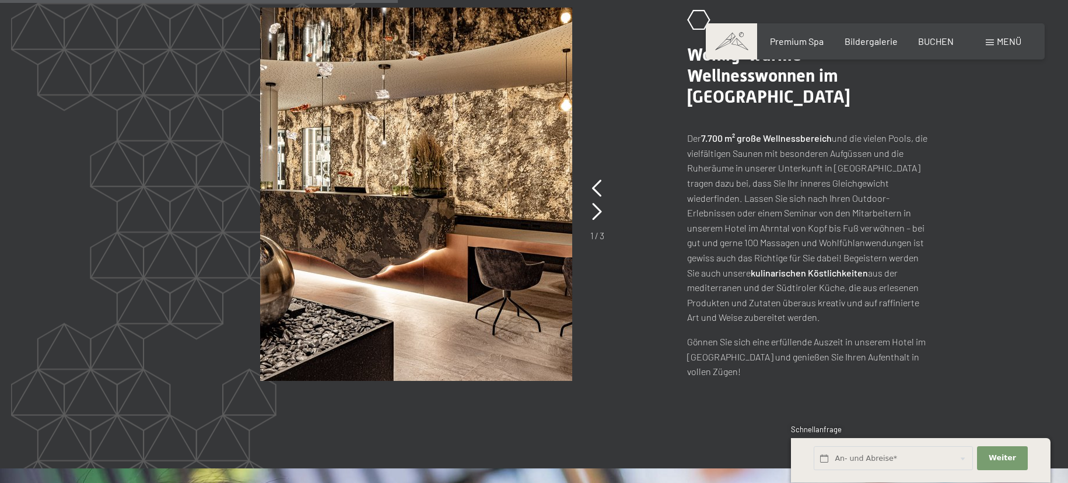
scroll to position [1430, 0]
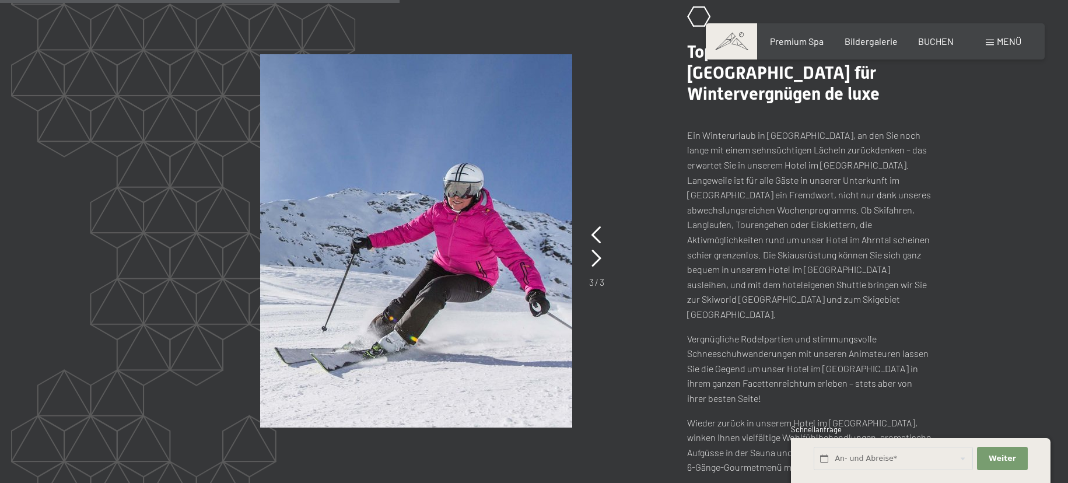
click at [590, 223] on div "3 / 3" at bounding box center [596, 255] width 15 height 65
click at [593, 226] on icon at bounding box center [597, 235] width 10 height 18
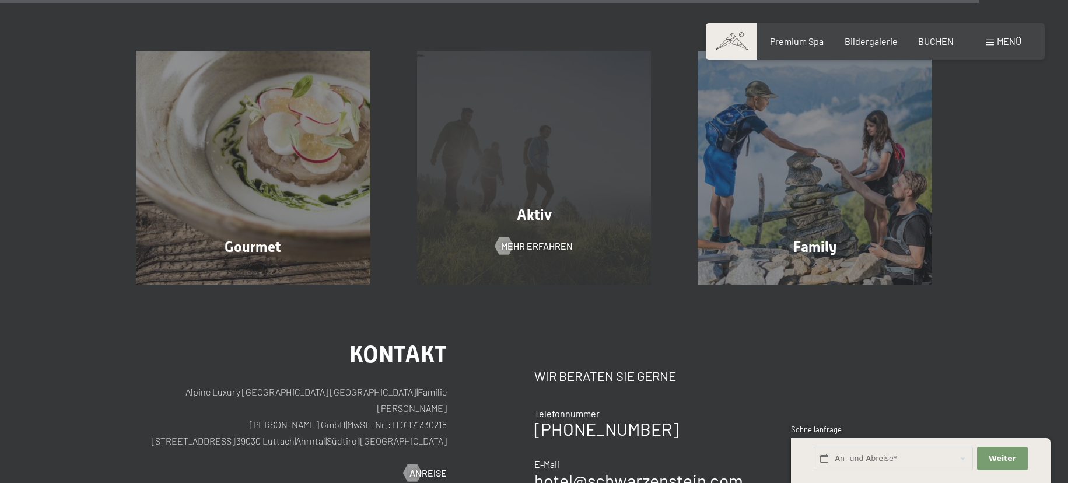
scroll to position [3765, 0]
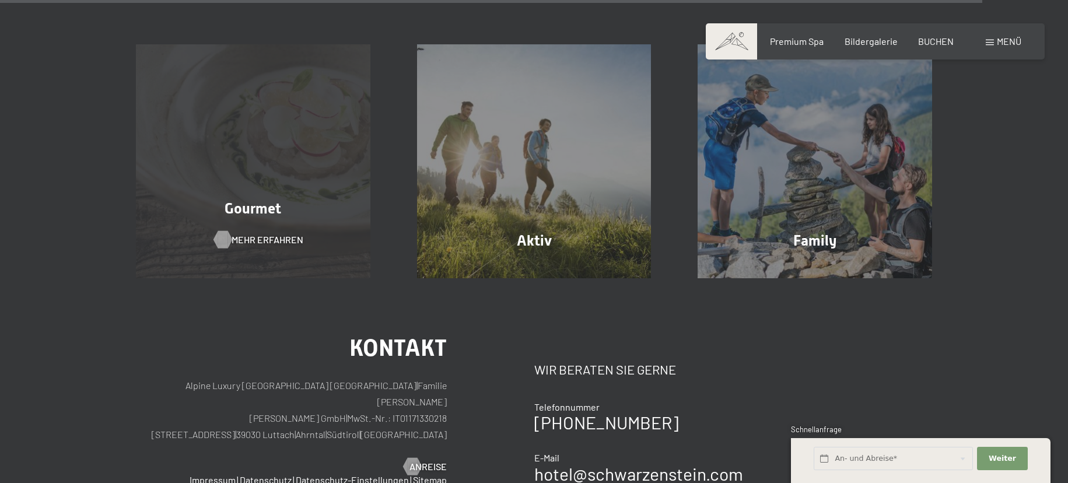
click at [250, 233] on span "Mehr erfahren" at bounding box center [268, 239] width 72 height 13
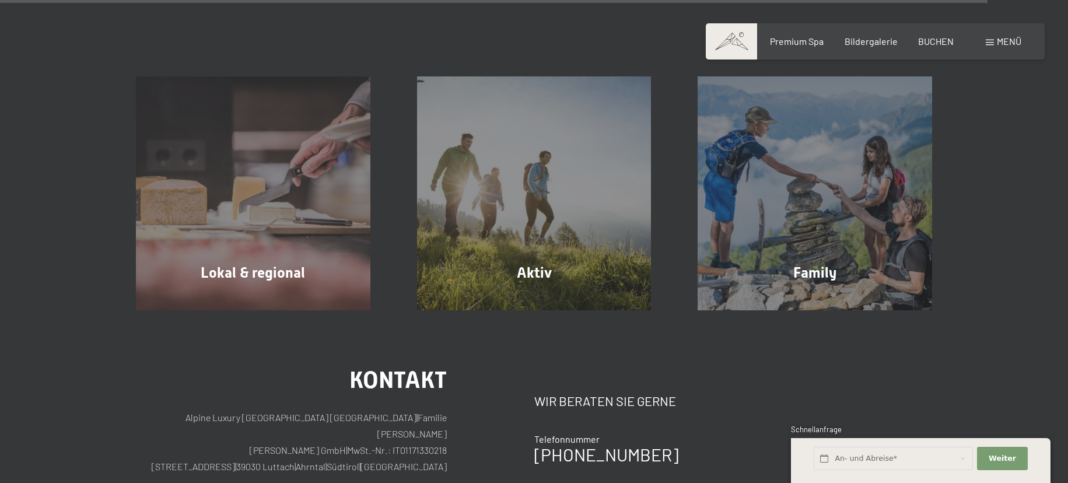
scroll to position [4198, 0]
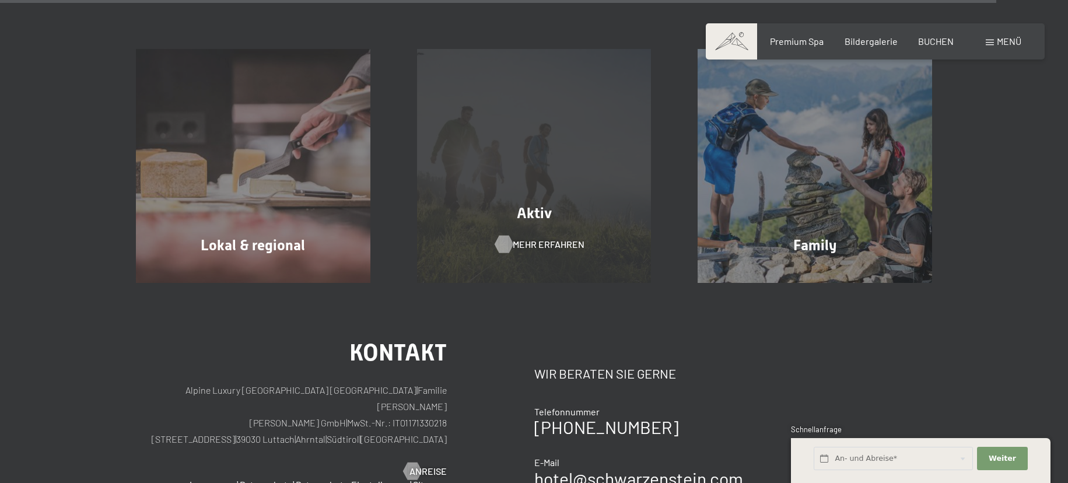
click at [538, 238] on span "Mehr erfahren" at bounding box center [549, 244] width 72 height 13
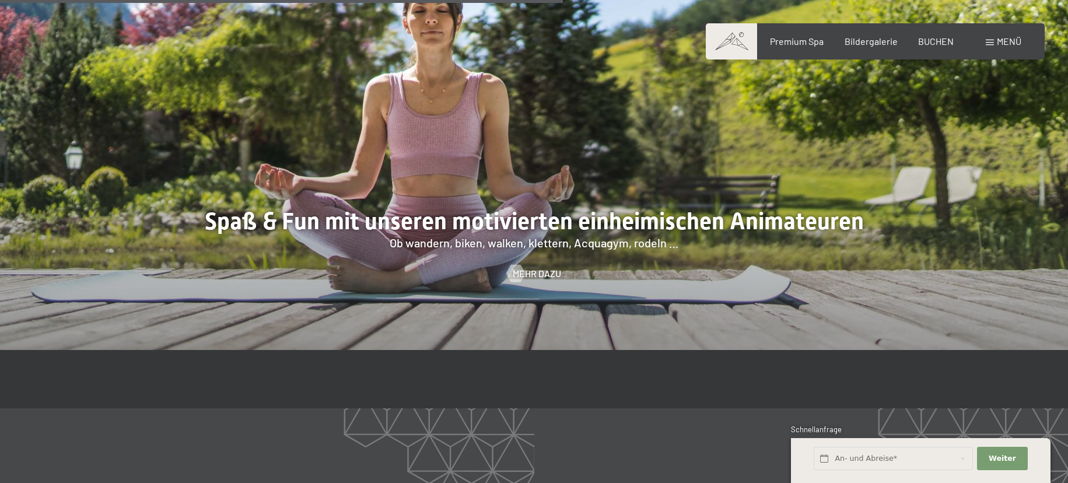
scroll to position [1807, 0]
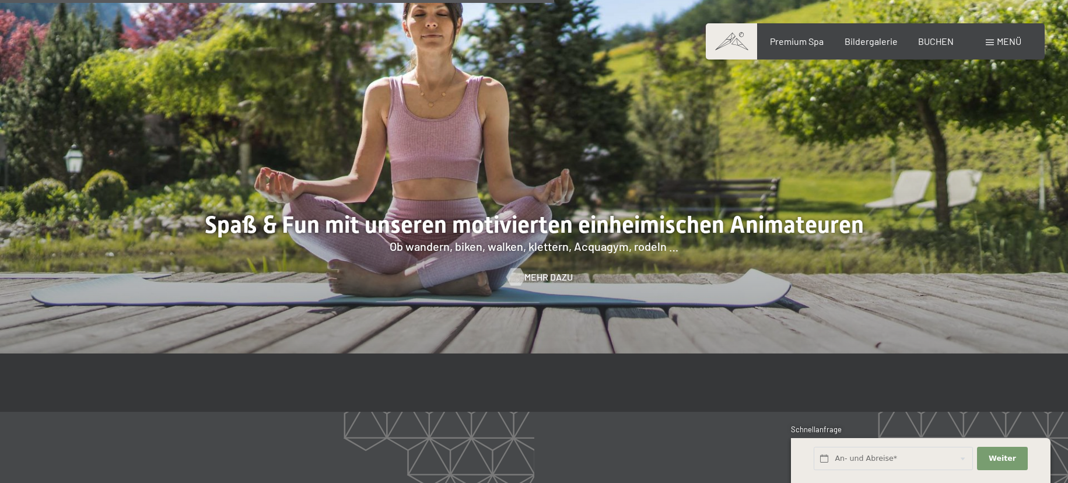
click at [538, 271] on span "Mehr dazu" at bounding box center [548, 277] width 48 height 13
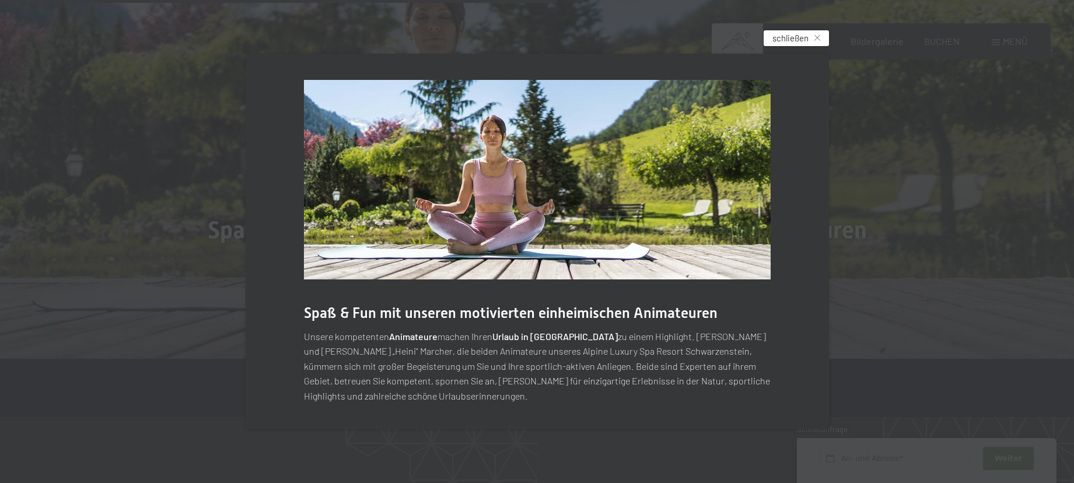
click at [820, 37] on icon at bounding box center [817, 38] width 6 height 6
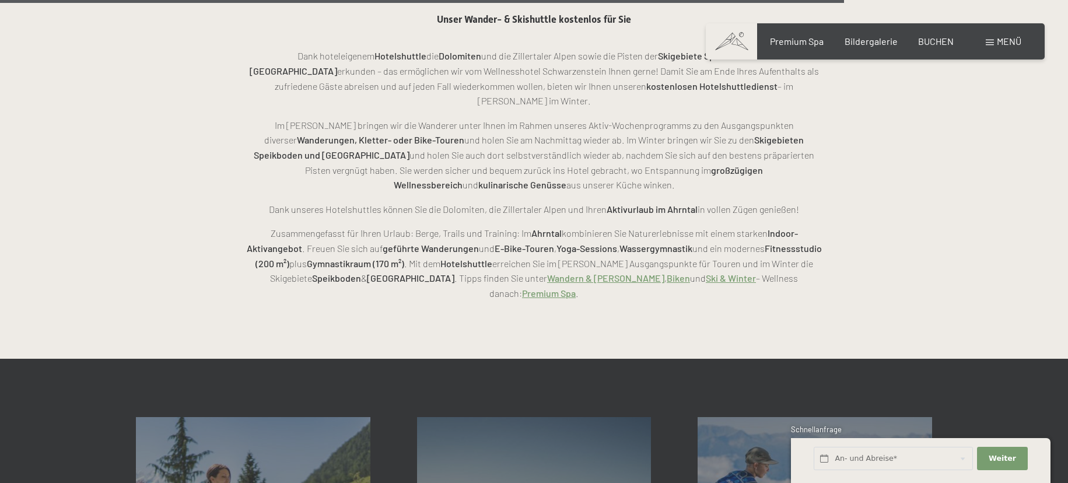
scroll to position [2754, 0]
click at [547, 283] on link "Wandern & [PERSON_NAME]" at bounding box center [605, 277] width 117 height 11
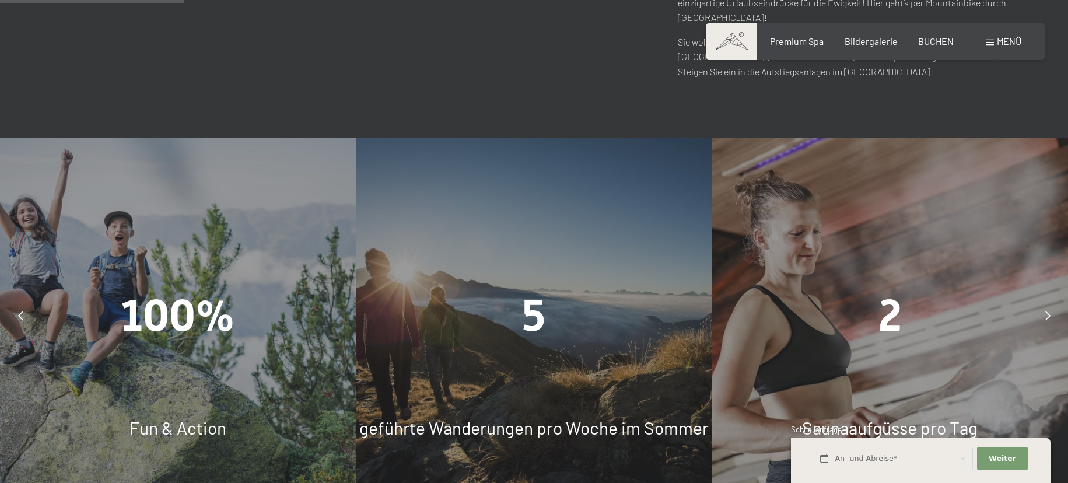
scroll to position [874, 0]
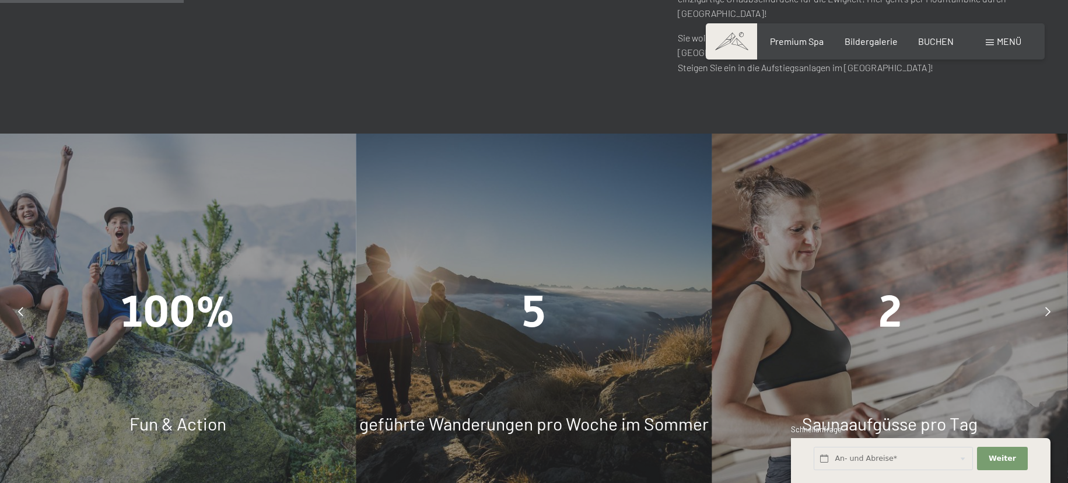
click at [555, 316] on div "5 geführte Wanderungen pro Woche im Sommer" at bounding box center [534, 312] width 356 height 356
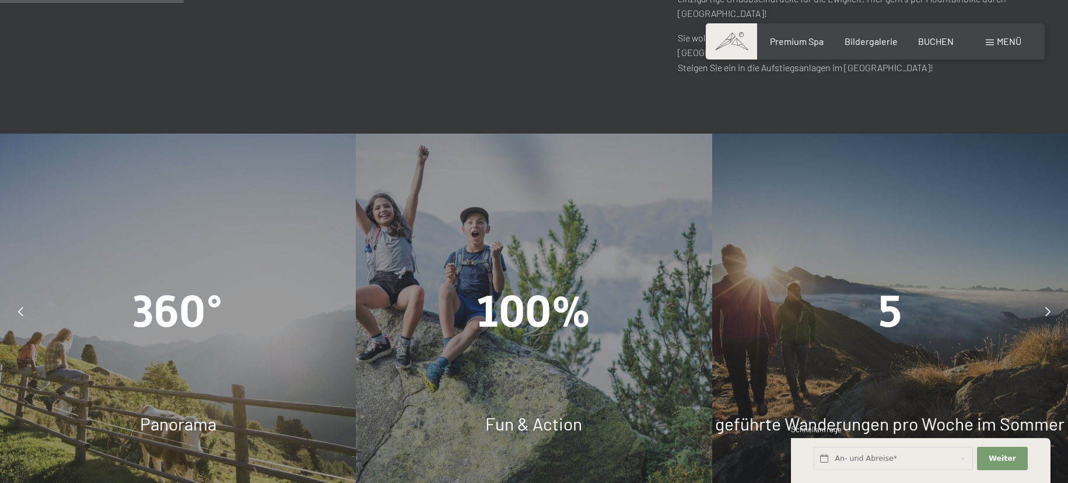
click at [1023, 281] on div "5" at bounding box center [890, 312] width 356 height 62
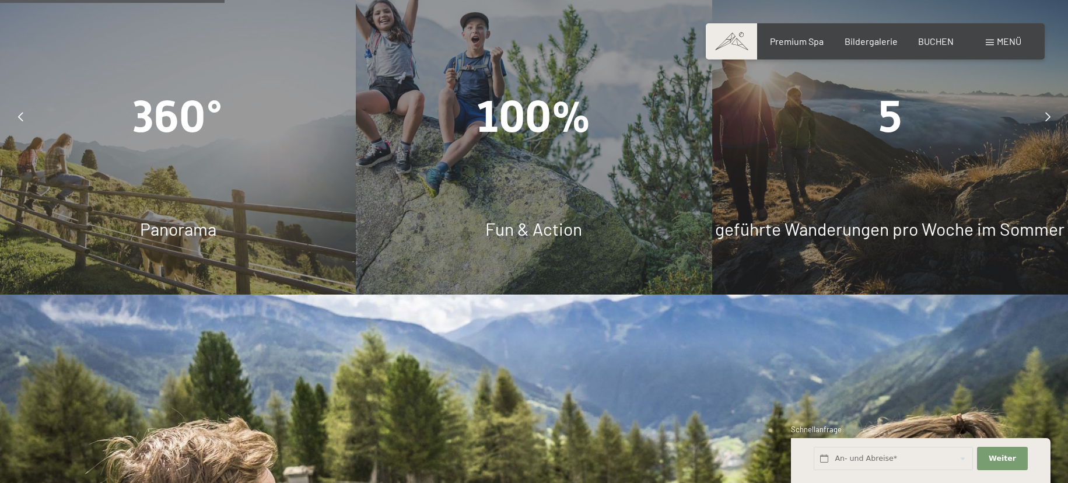
scroll to position [1070, 1]
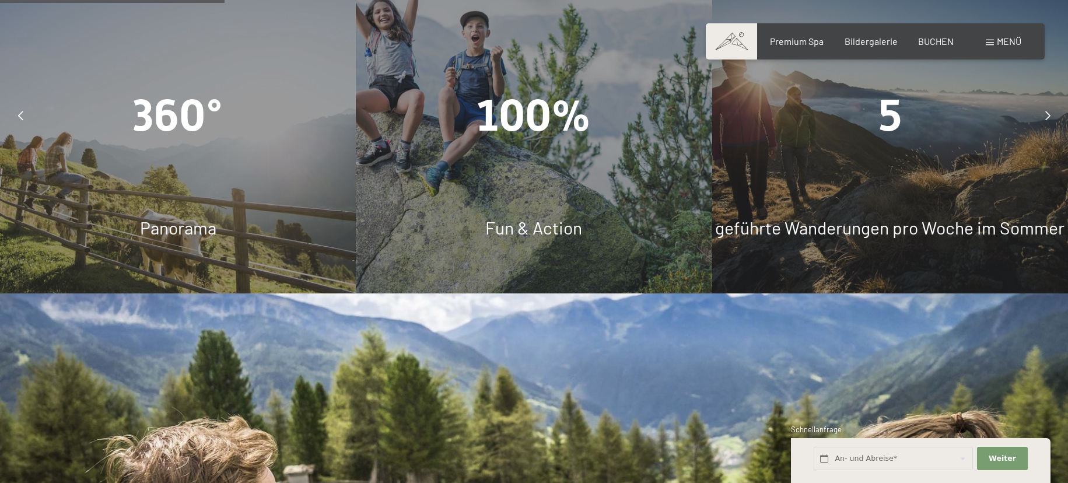
click at [1047, 111] on icon at bounding box center [1047, 115] width 5 height 9
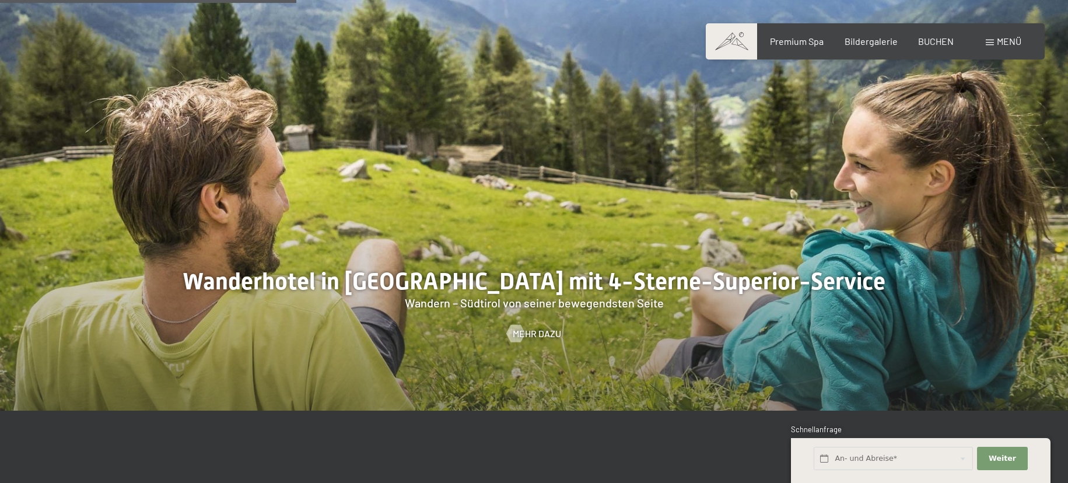
scroll to position [1411, 0]
click at [544, 327] on div "Mehr dazu" at bounding box center [534, 333] width 54 height 13
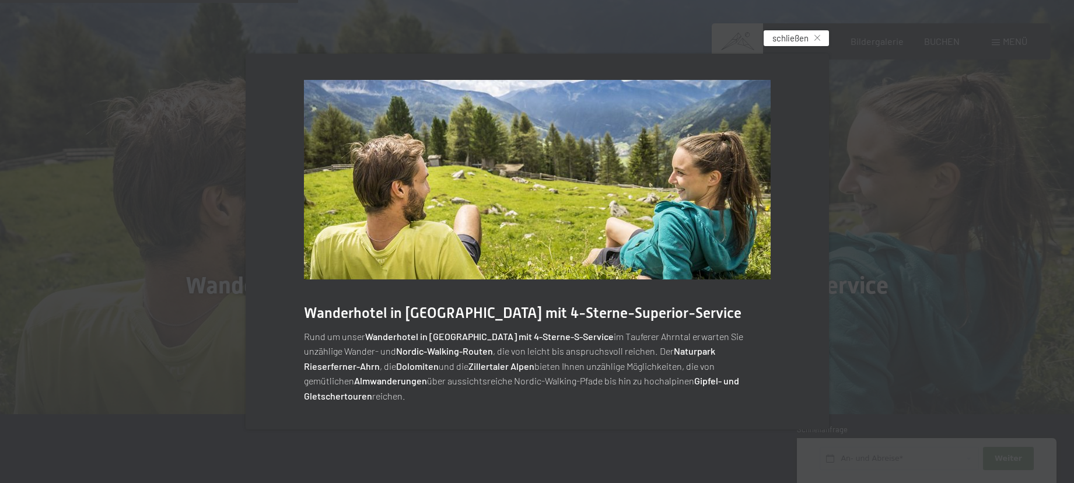
click at [816, 41] on icon at bounding box center [817, 38] width 6 height 6
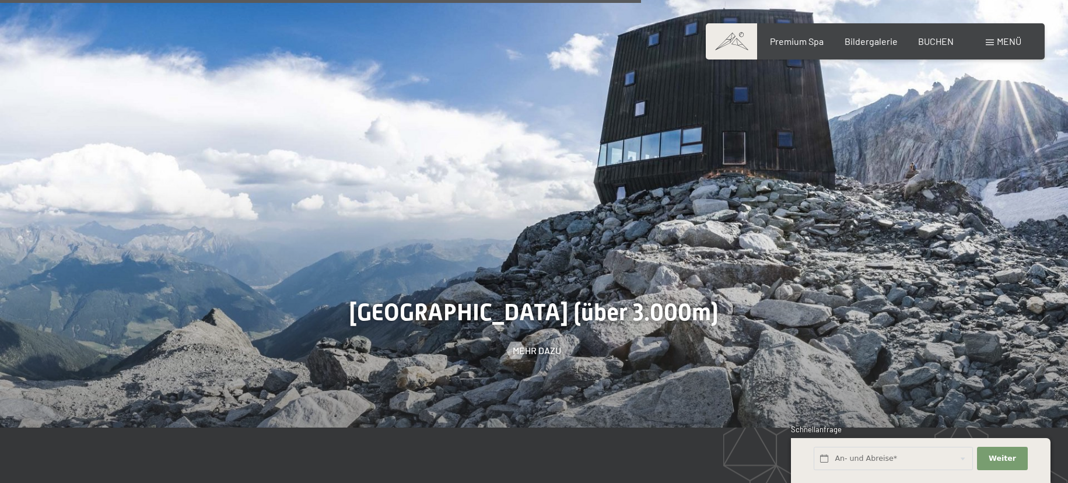
scroll to position [2828, 1]
click at [540, 344] on span "Mehr dazu" at bounding box center [548, 350] width 48 height 13
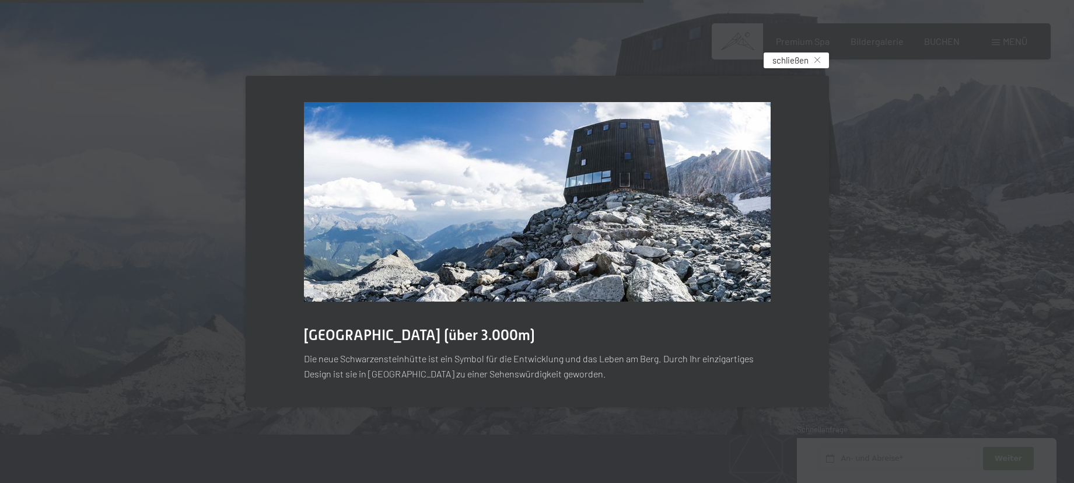
click at [823, 57] on div "schließen" at bounding box center [796, 61] width 65 height 16
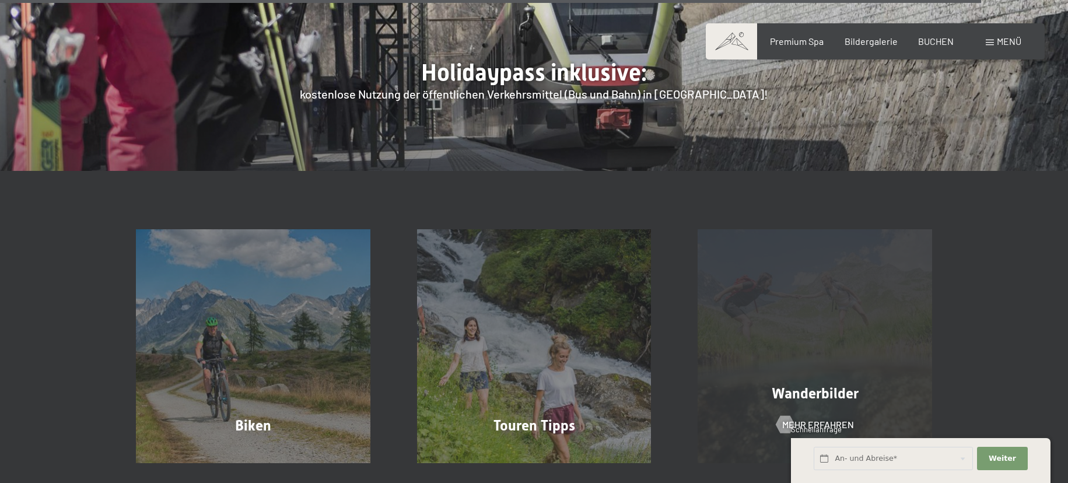
scroll to position [4378, 0]
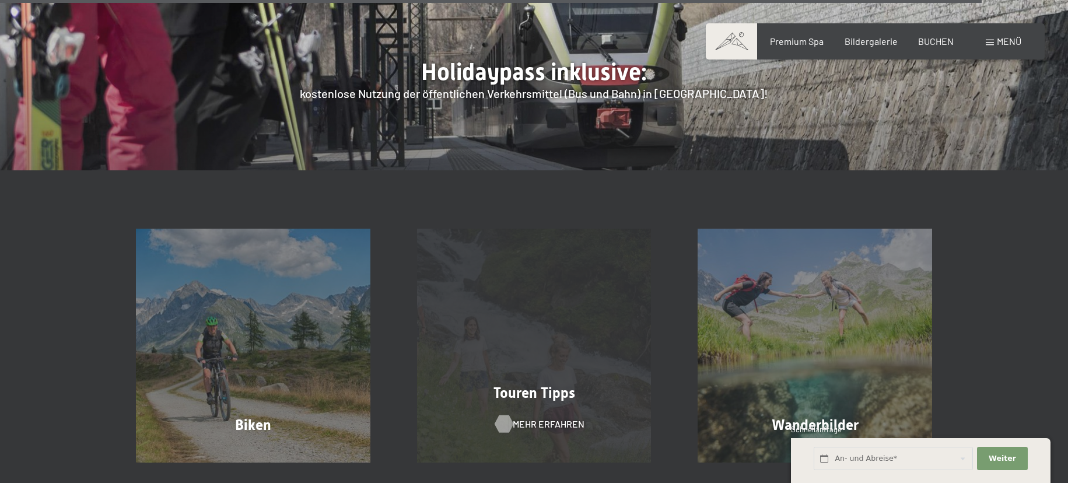
click at [541, 418] on span "Mehr erfahren" at bounding box center [549, 424] width 72 height 13
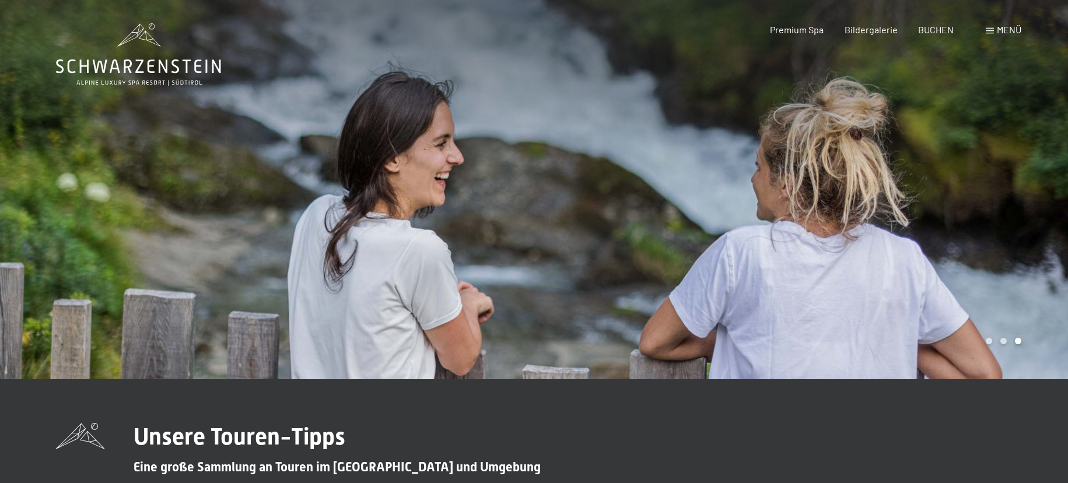
click at [990, 29] on span at bounding box center [990, 31] width 8 height 6
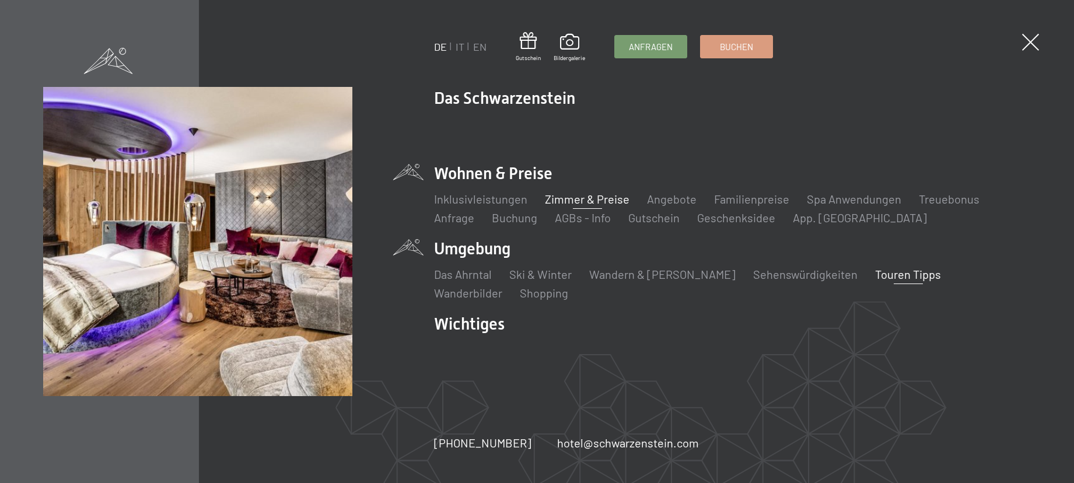
click at [595, 198] on link "Zimmer & Preise" at bounding box center [587, 199] width 85 height 14
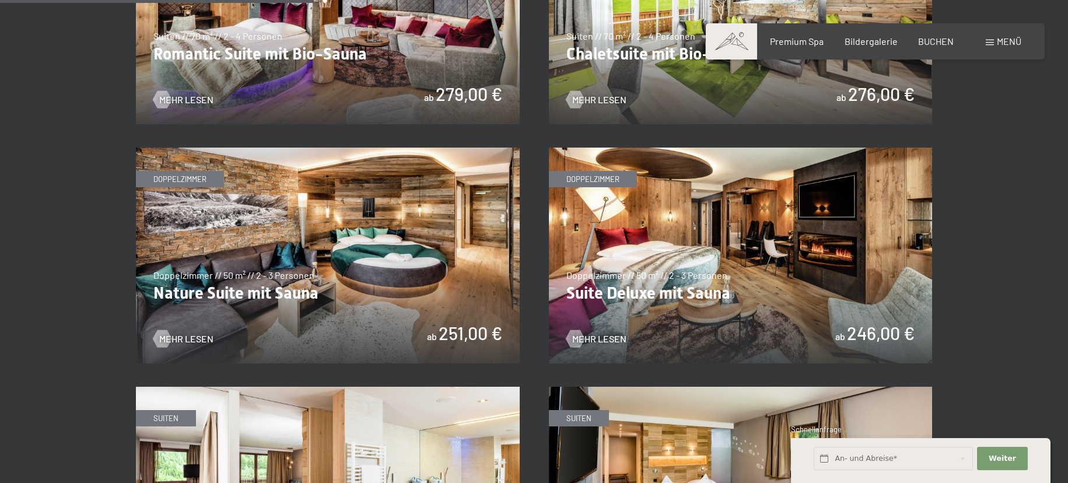
scroll to position [1105, 0]
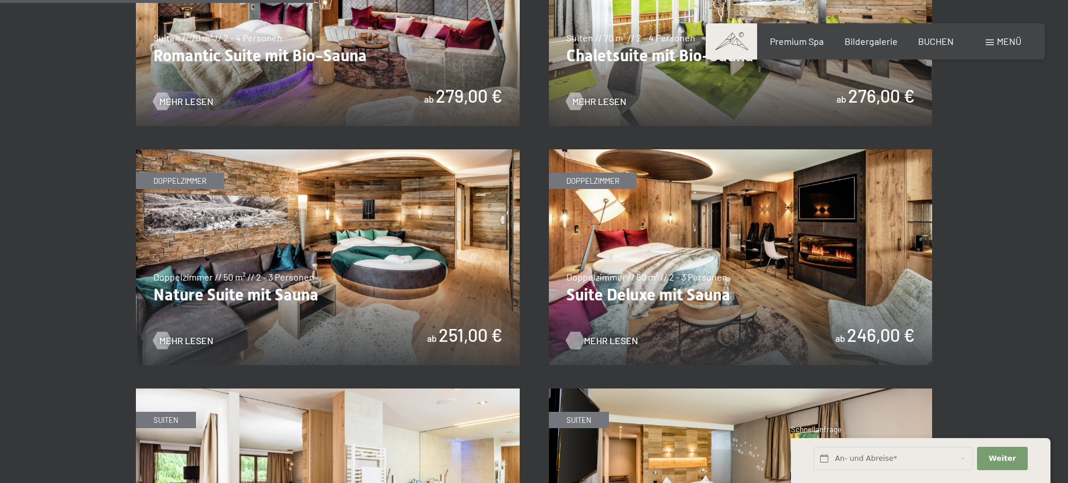
click at [608, 334] on span "Mehr Lesen" at bounding box center [611, 340] width 54 height 13
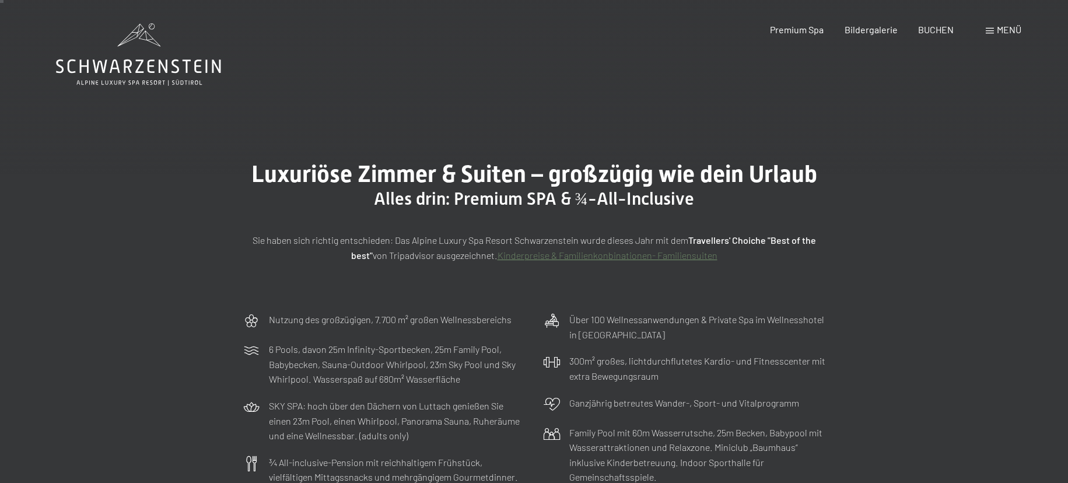
scroll to position [0, 0]
click at [859, 26] on span "Bildergalerie" at bounding box center [871, 27] width 53 height 11
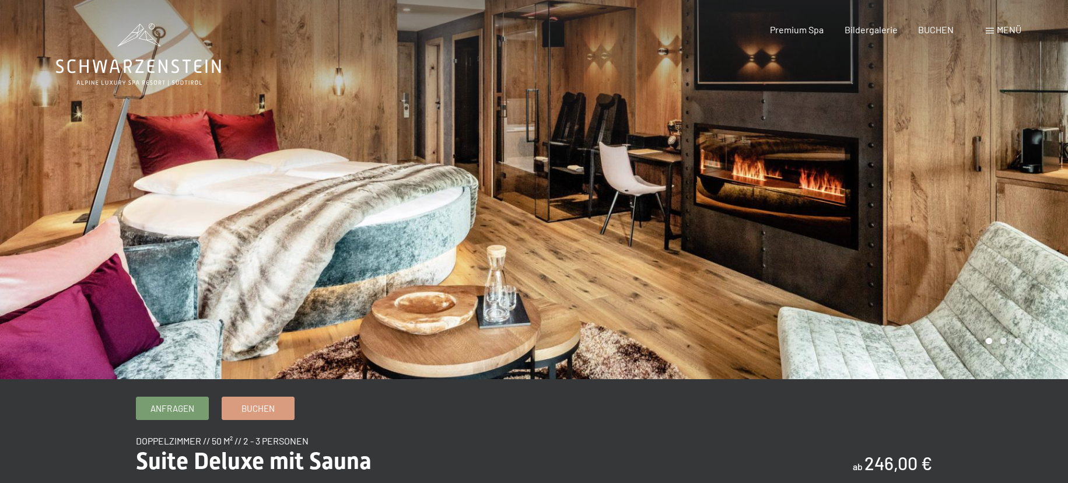
click at [1054, 148] on div at bounding box center [801, 189] width 534 height 379
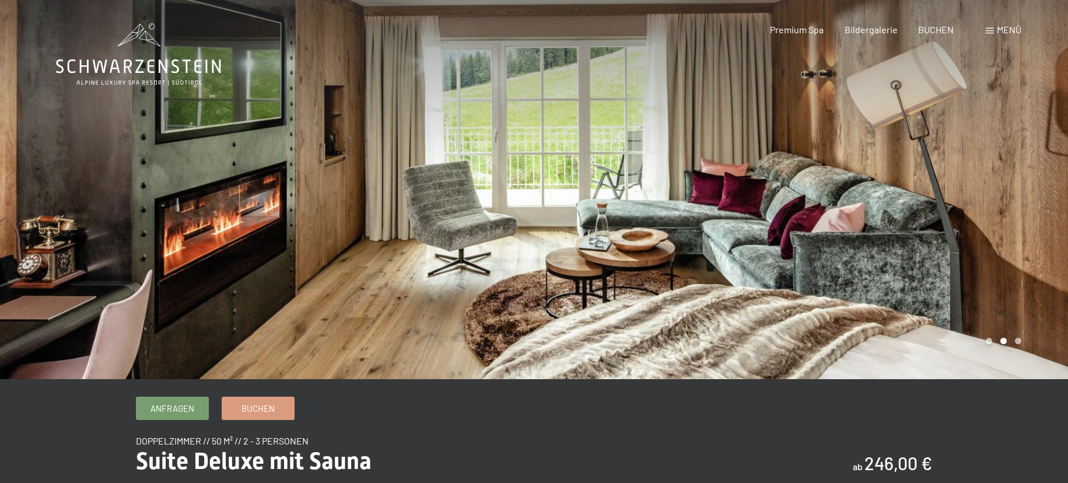
click at [1054, 148] on div at bounding box center [801, 189] width 534 height 379
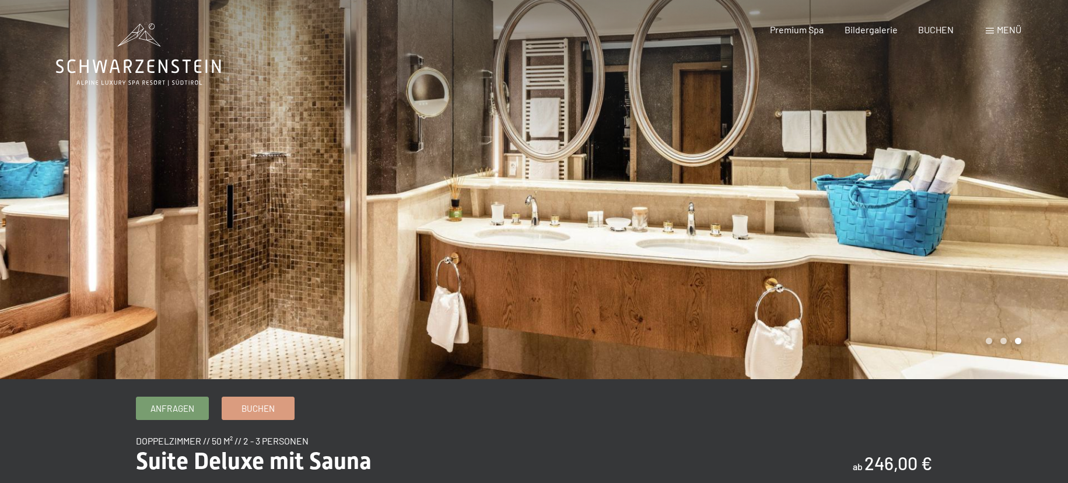
click at [1054, 148] on div at bounding box center [801, 189] width 534 height 379
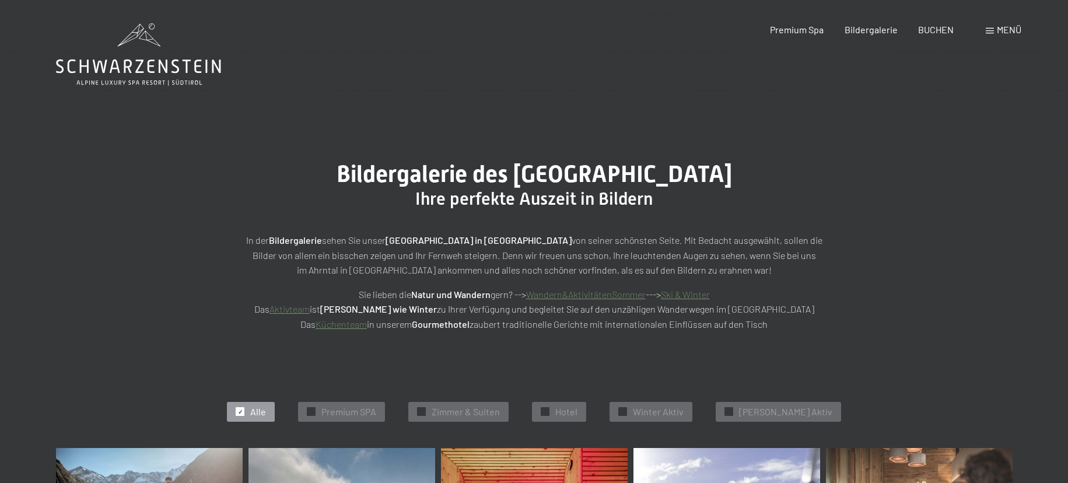
click at [990, 30] on span at bounding box center [990, 31] width 8 height 6
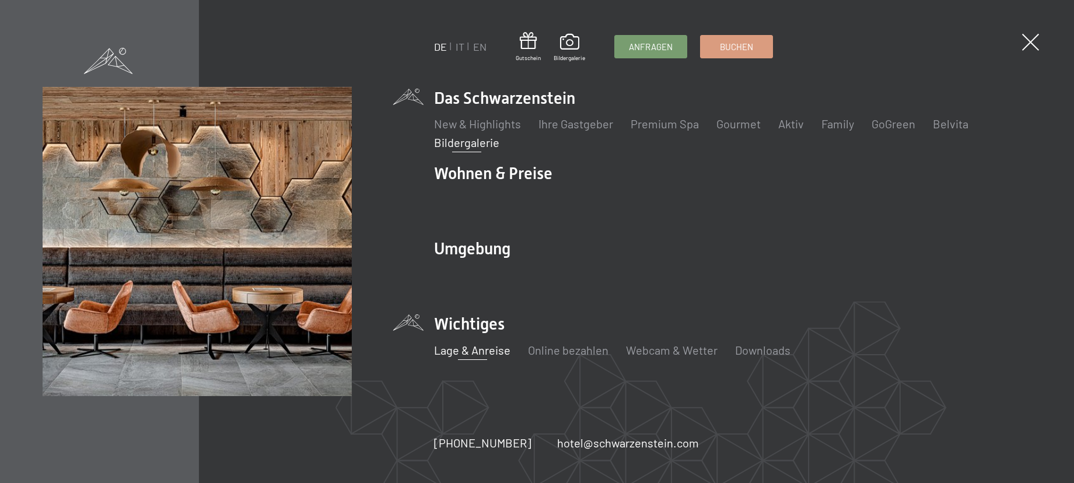
click at [461, 348] on link "Lage & Anreise" at bounding box center [472, 350] width 76 height 14
click at [488, 347] on link "Lage & Anreise" at bounding box center [472, 350] width 76 height 14
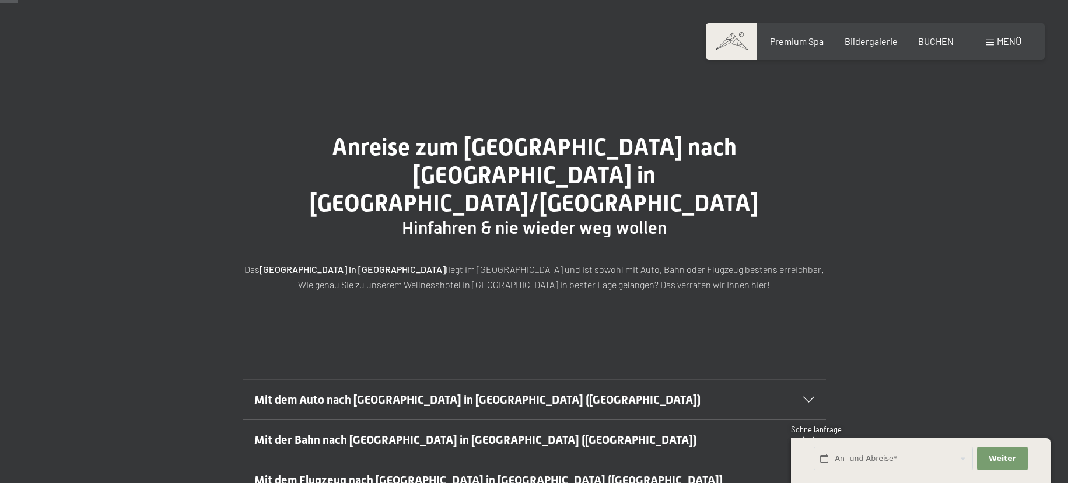
scroll to position [30, 0]
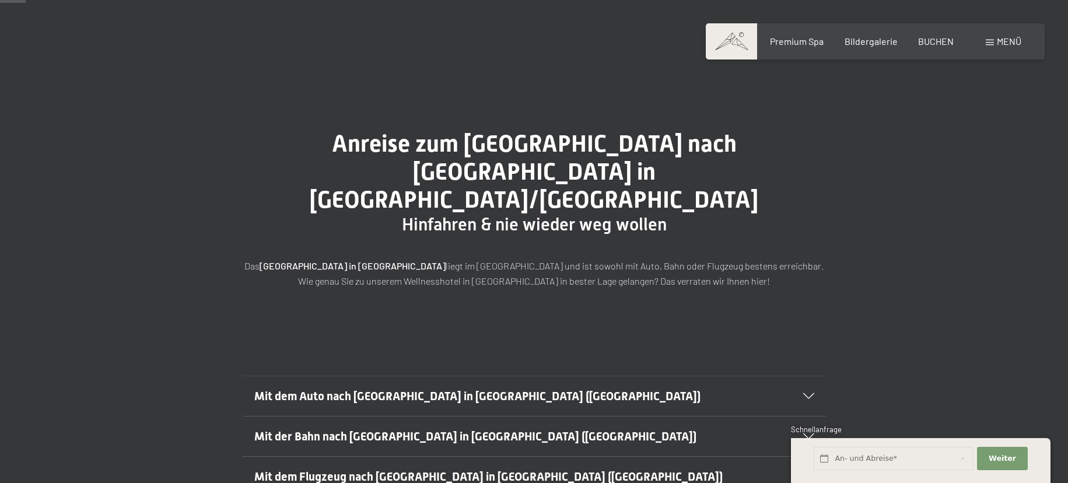
click at [812, 376] on div "Mit dem Auto nach [GEOGRAPHIC_DATA] in [GEOGRAPHIC_DATA] ([GEOGRAPHIC_DATA])" at bounding box center [534, 396] width 560 height 40
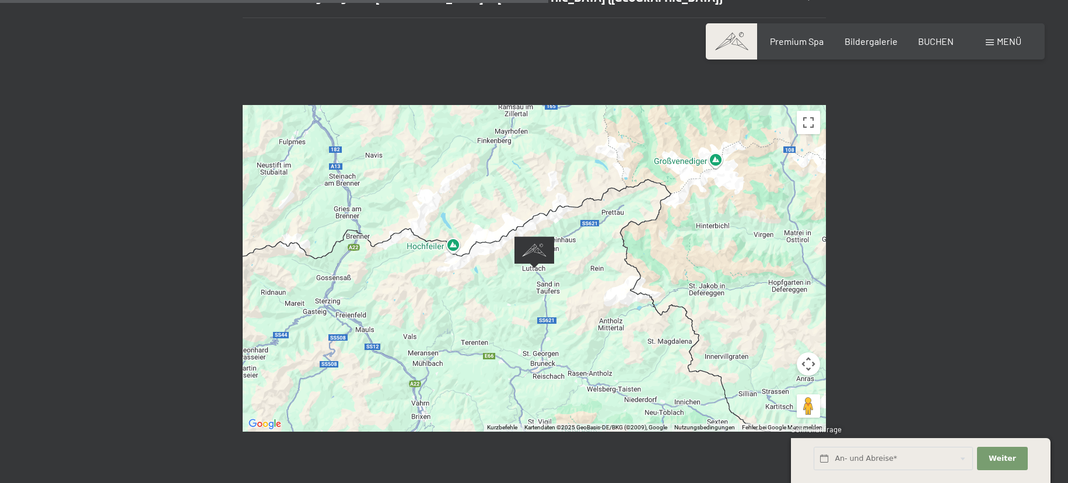
scroll to position [786, 0]
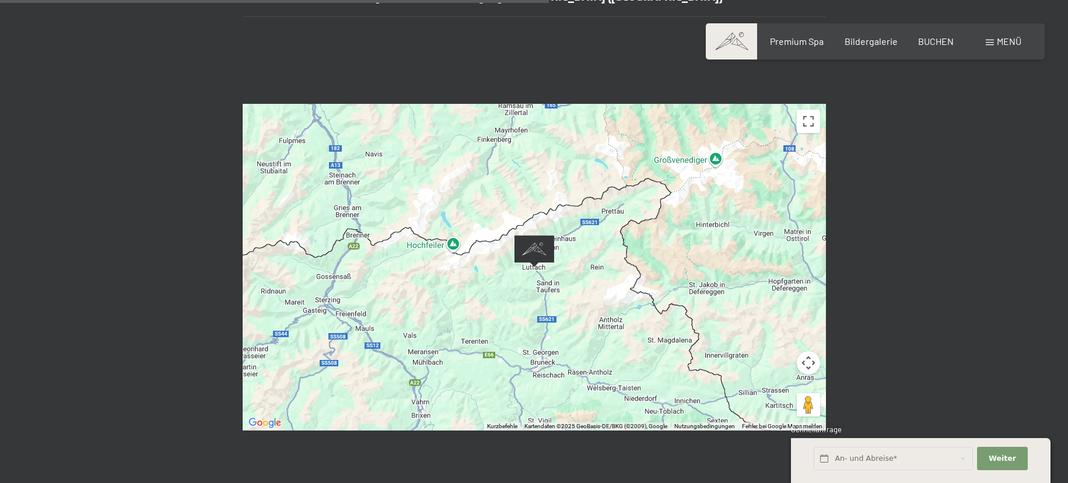
click at [582, 243] on div at bounding box center [534, 267] width 583 height 327
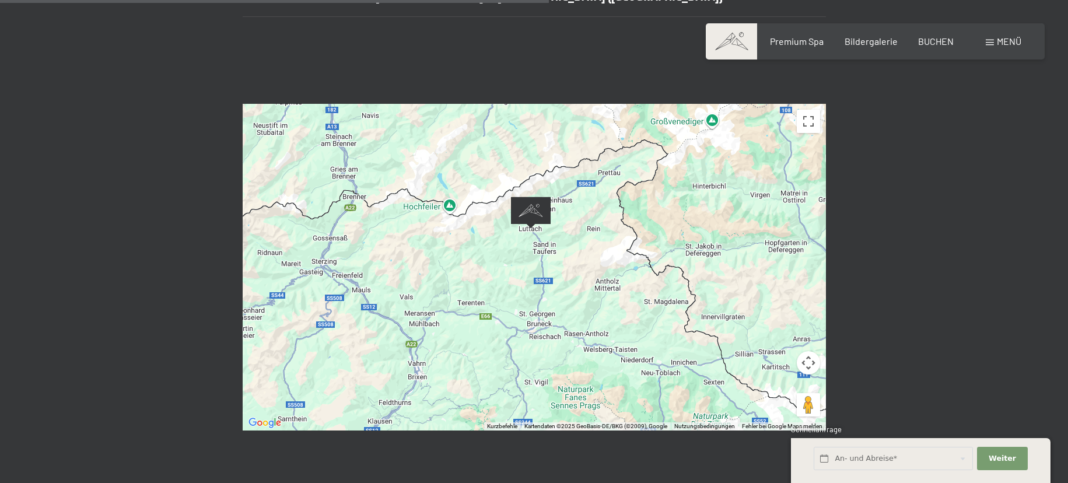
drag, startPoint x: 540, startPoint y: 318, endPoint x: 548, endPoint y: 236, distance: 82.7
click at [559, 222] on div at bounding box center [534, 267] width 583 height 327
click at [565, 296] on div at bounding box center [534, 267] width 583 height 327
click at [810, 110] on button "Vollbildansicht ein/aus" at bounding box center [808, 121] width 23 height 23
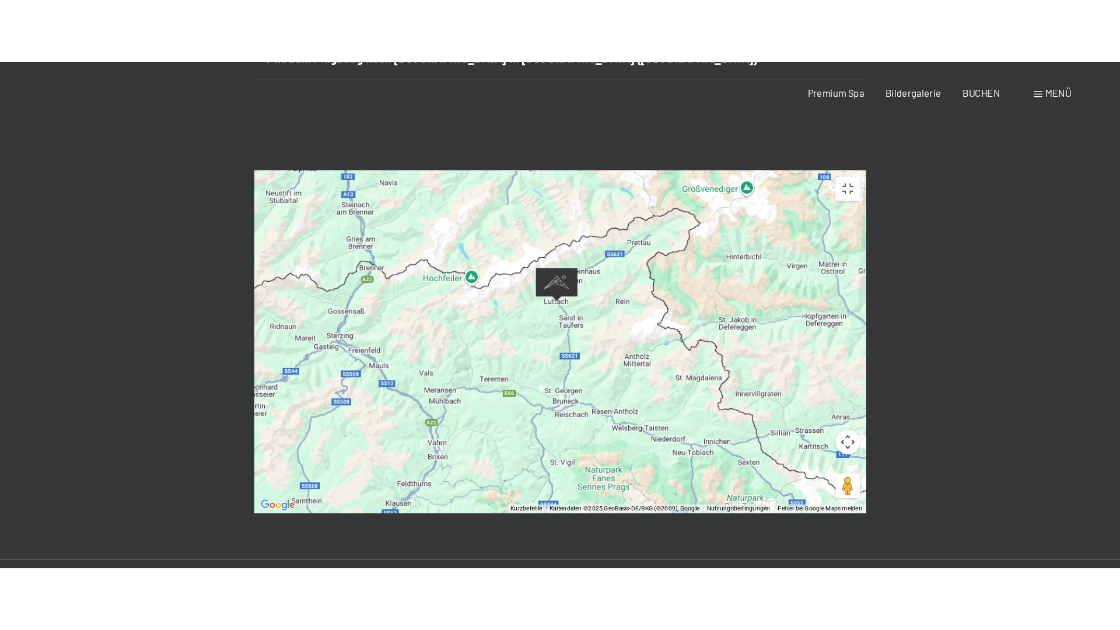
scroll to position [0, 0]
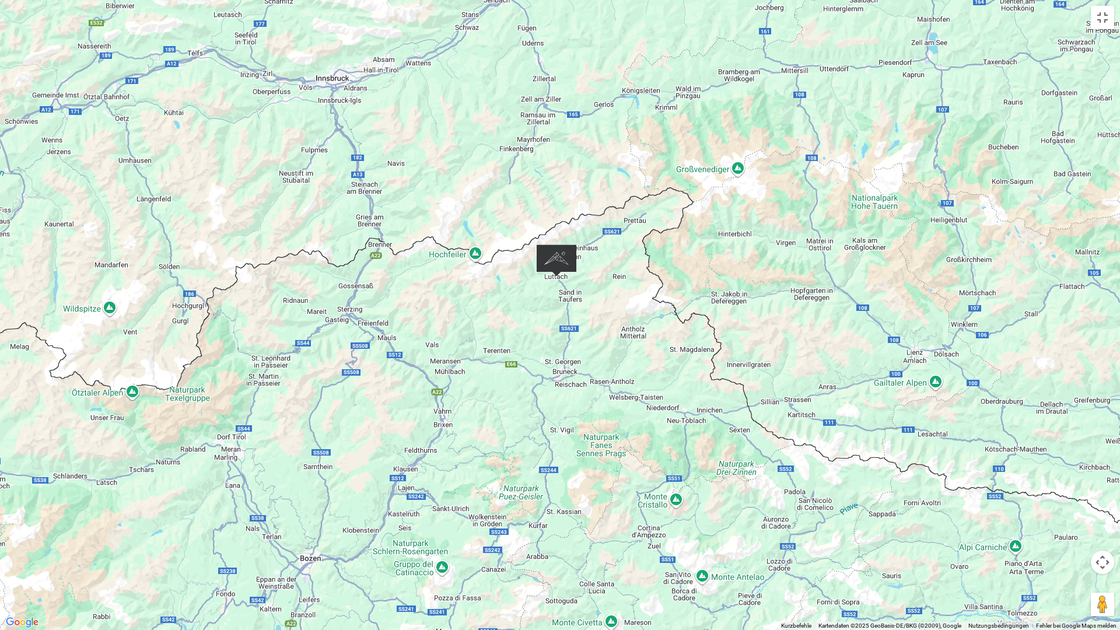
drag, startPoint x: 386, startPoint y: 282, endPoint x: 420, endPoint y: 266, distance: 38.1
click at [420, 266] on div at bounding box center [560, 315] width 1120 height 630
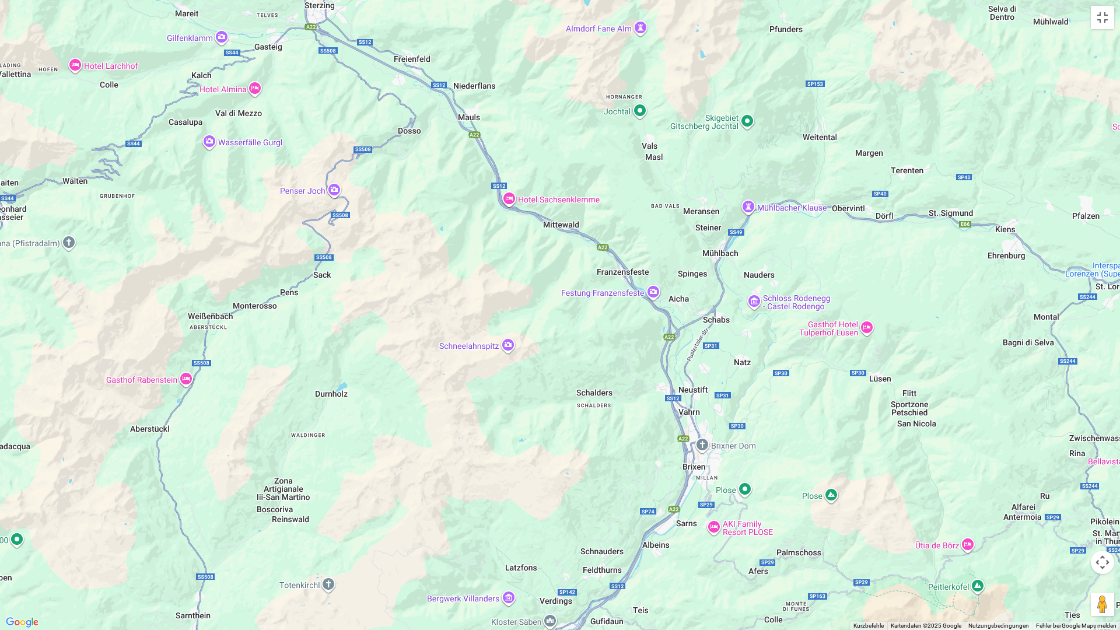
drag, startPoint x: 664, startPoint y: 477, endPoint x: 599, endPoint y: 331, distance: 160.6
click at [599, 330] on div at bounding box center [560, 315] width 1120 height 630
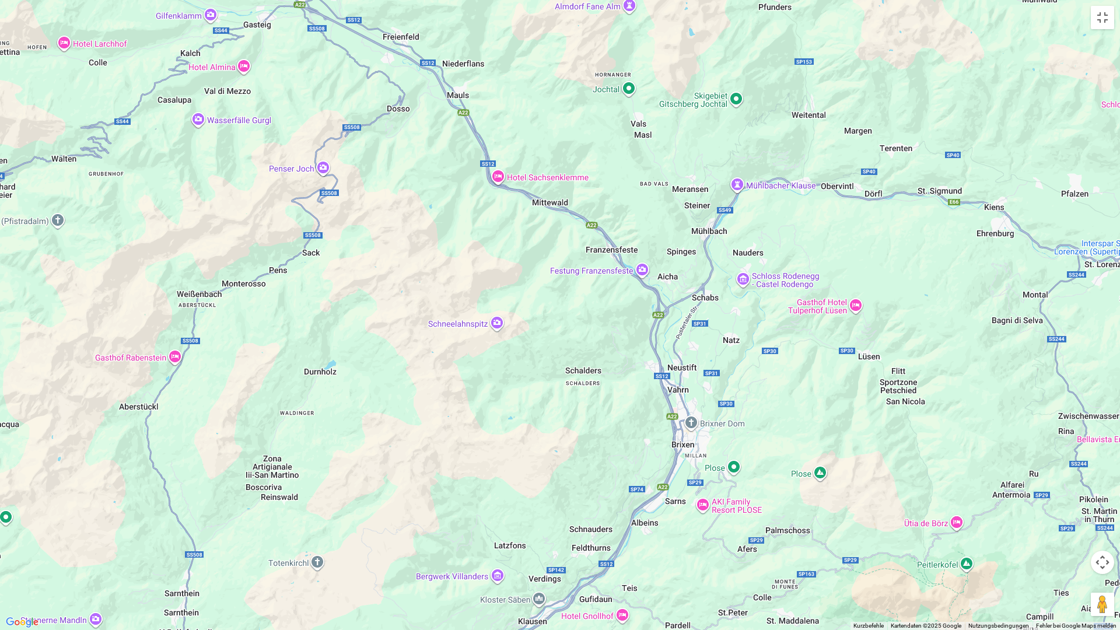
drag, startPoint x: 677, startPoint y: 338, endPoint x: 666, endPoint y: 315, distance: 25.8
click at [666, 315] on div at bounding box center [560, 315] width 1120 height 630
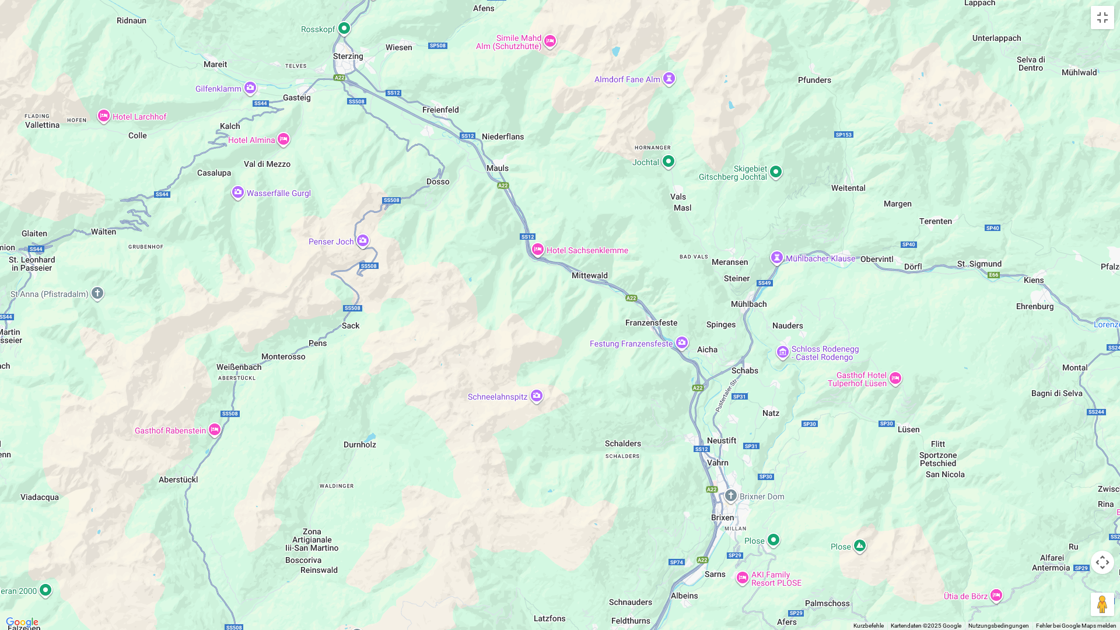
drag, startPoint x: 469, startPoint y: 272, endPoint x: 489, endPoint y: 319, distance: 50.7
click at [501, 330] on div at bounding box center [560, 315] width 1120 height 630
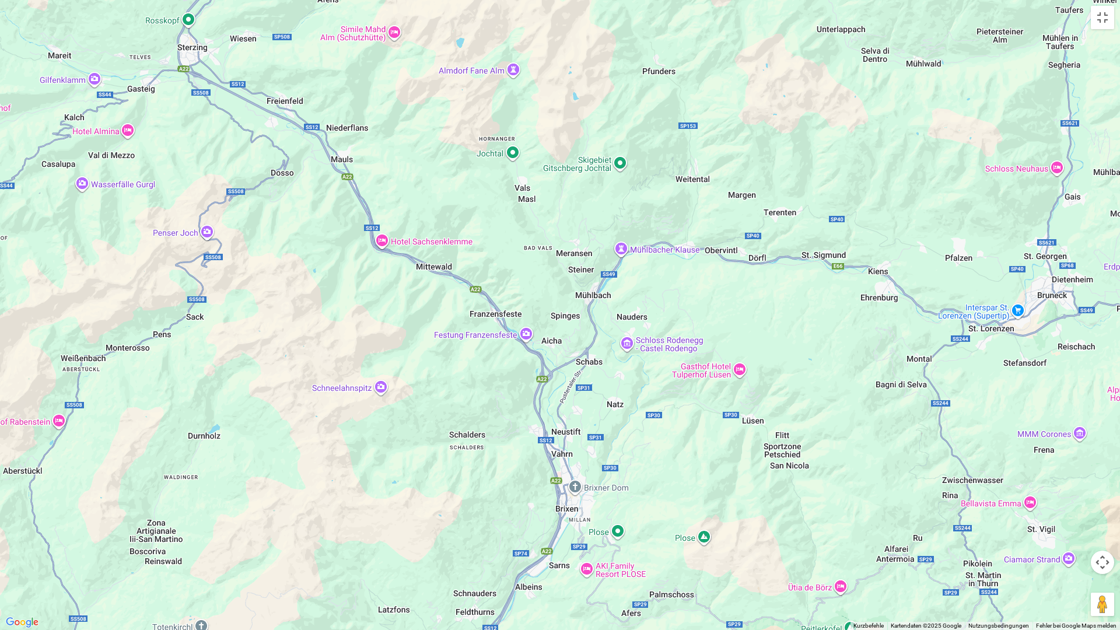
drag, startPoint x: 876, startPoint y: 290, endPoint x: 719, endPoint y: 281, distance: 156.6
click at [719, 281] on div at bounding box center [560, 315] width 1120 height 630
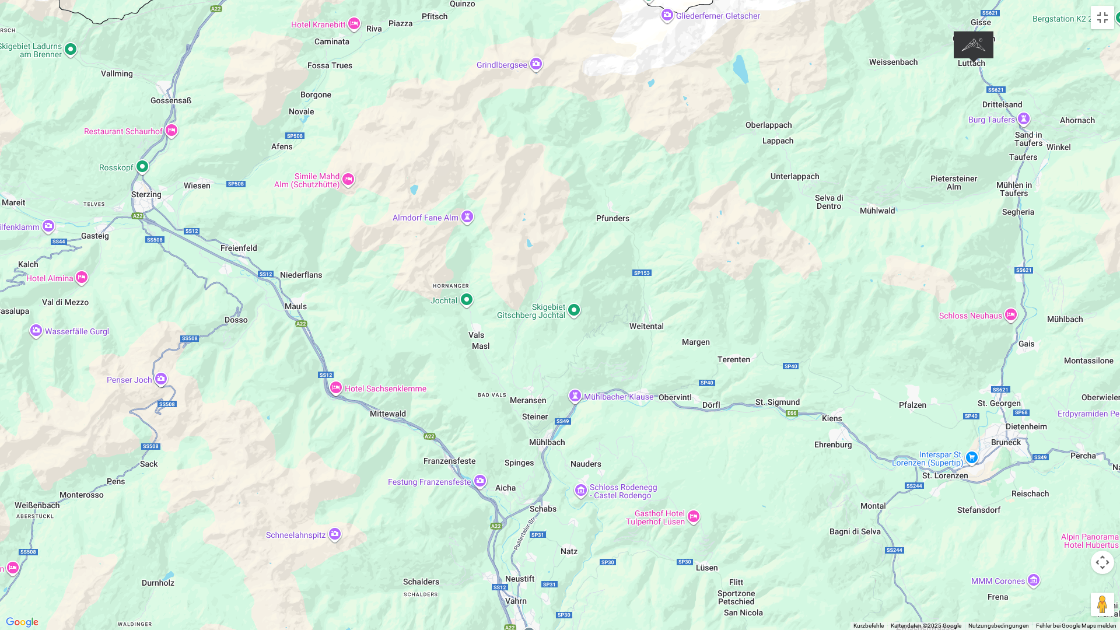
drag, startPoint x: 1001, startPoint y: 285, endPoint x: 964, endPoint y: 421, distance: 140.4
click at [962, 422] on div at bounding box center [560, 315] width 1120 height 630
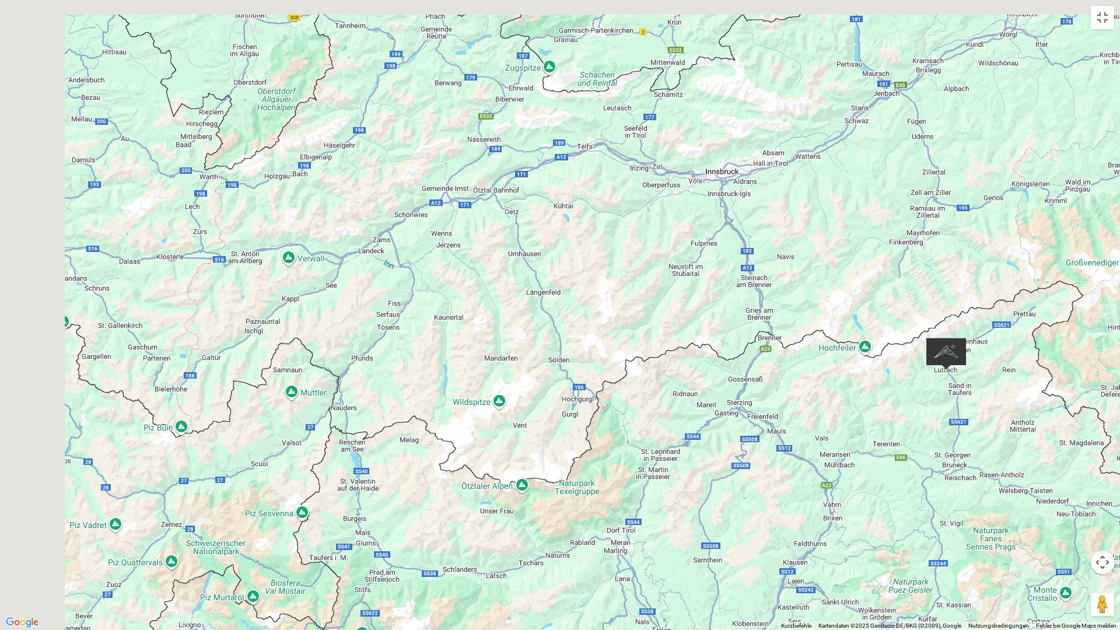
drag, startPoint x: 727, startPoint y: 429, endPoint x: 984, endPoint y: 614, distance: 316.0
click at [970, 482] on div "Kurzbefehle Kartendaten Kartendaten ©2025 GeoBasis-DE/BKG (©2009), Google Karte…" at bounding box center [560, 315] width 1120 height 630
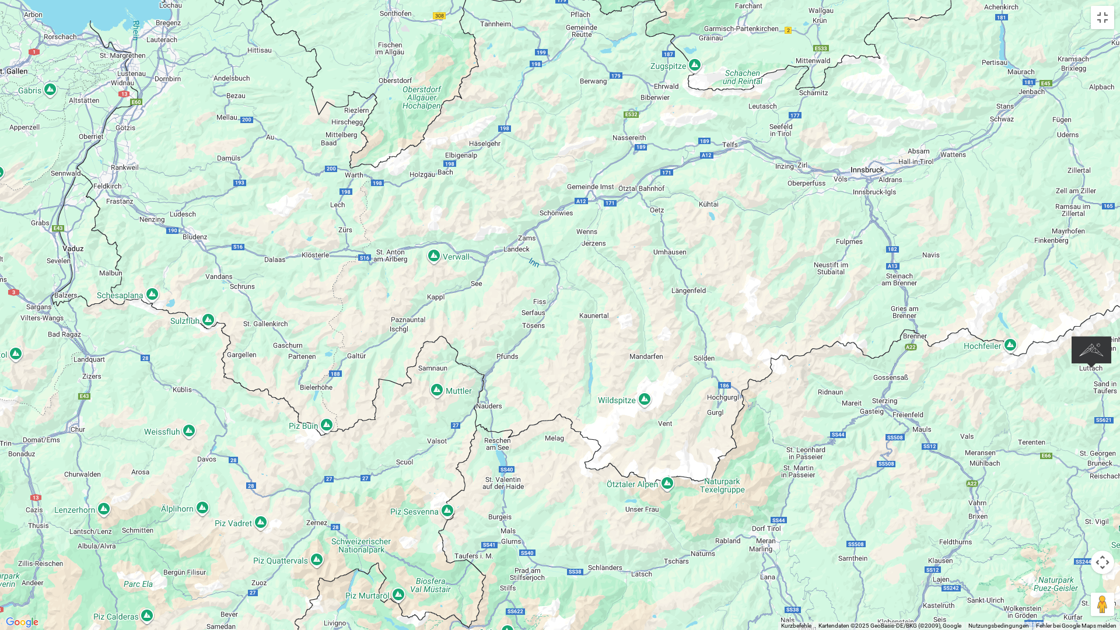
click at [1068, 482] on button "Kamerasteuerung für die Karte" at bounding box center [1102, 562] width 23 height 23
click at [1068, 482] on button "Verkleinern" at bounding box center [1073, 591] width 23 height 23
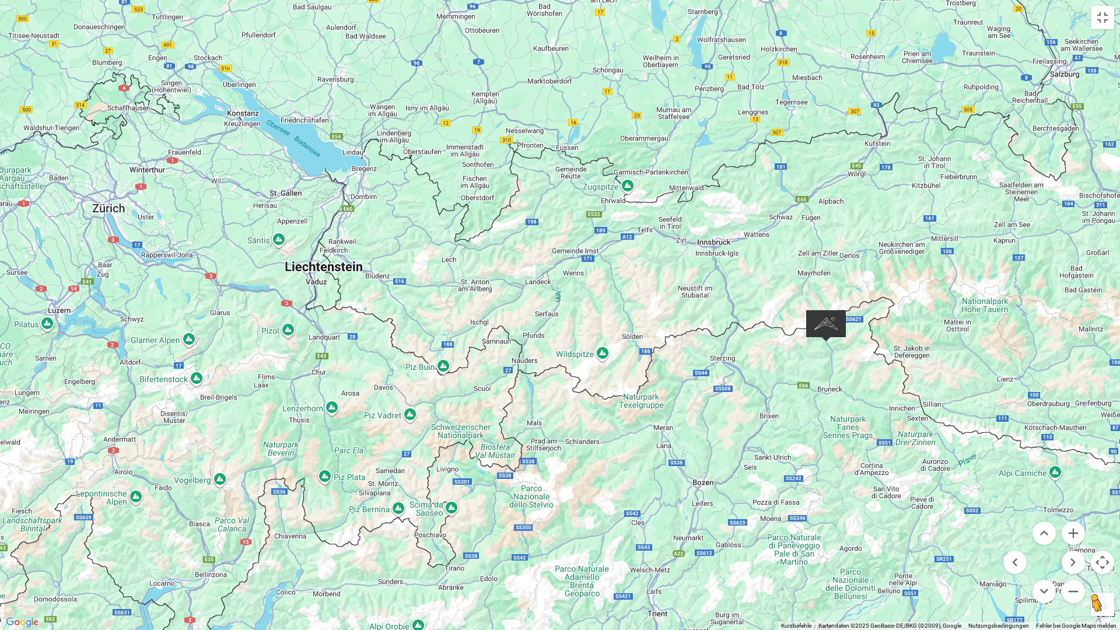
click at [1068, 482] on button "Pegman auf die Karte ziehen, um Street View aufzurufen" at bounding box center [1102, 604] width 23 height 23
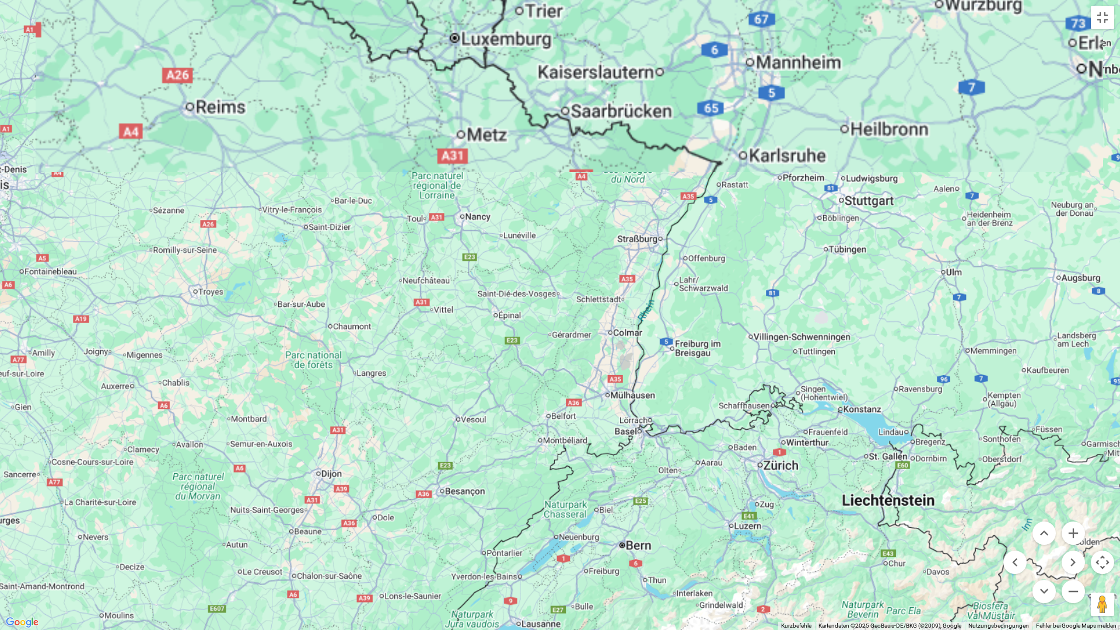
click at [549, 320] on div at bounding box center [560, 315] width 1120 height 630
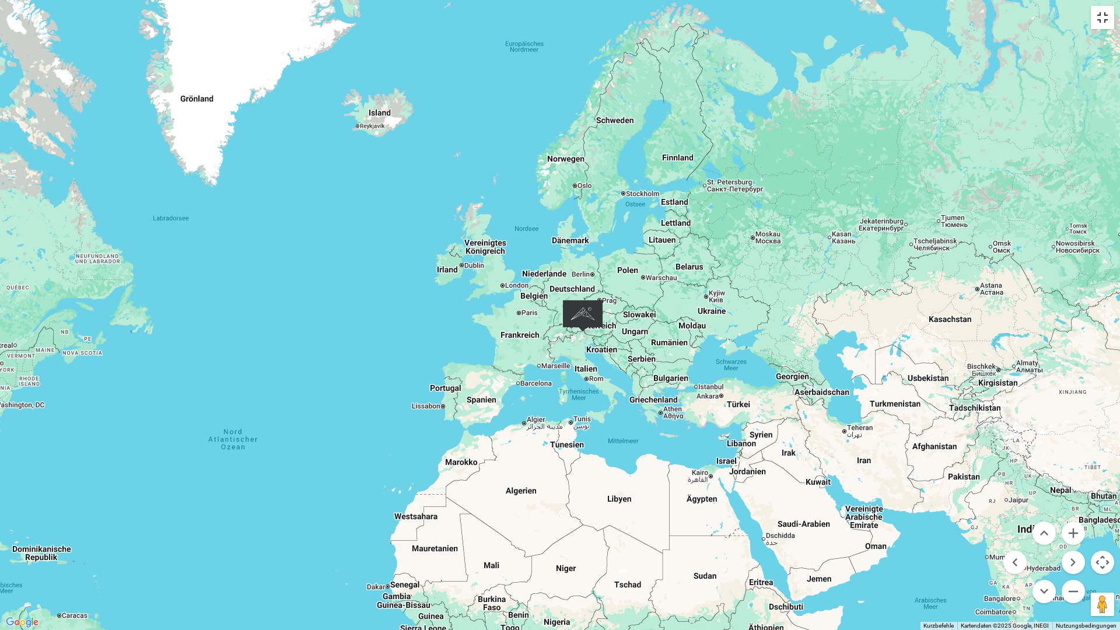
click at [1068, 16] on button "Vollbildansicht ein/aus" at bounding box center [1102, 17] width 23 height 23
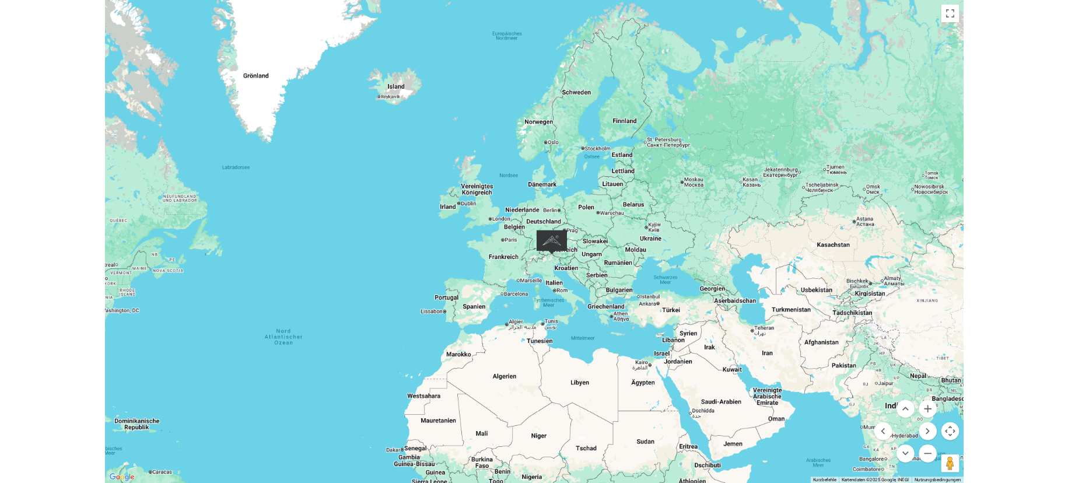
scroll to position [786, 0]
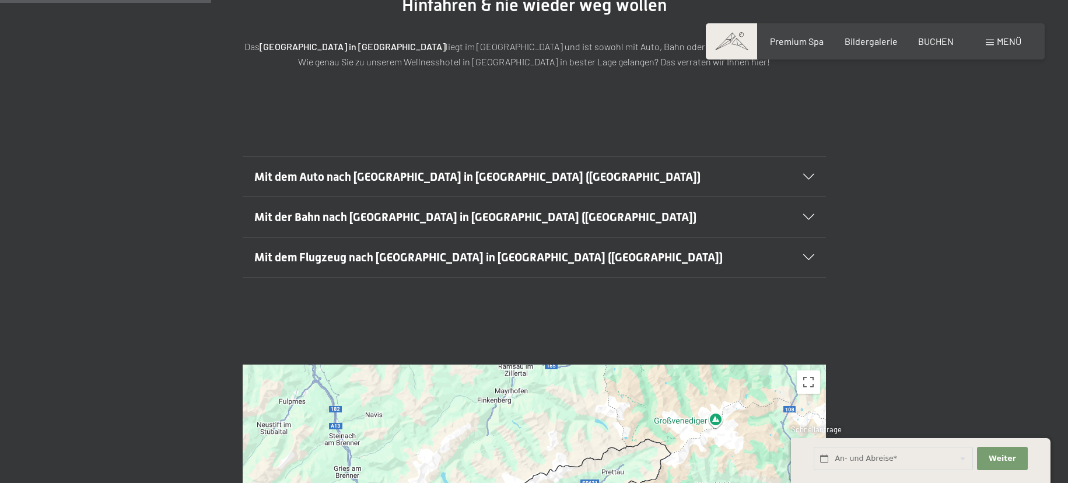
scroll to position [248, 0]
